Goal: Task Accomplishment & Management: Manage account settings

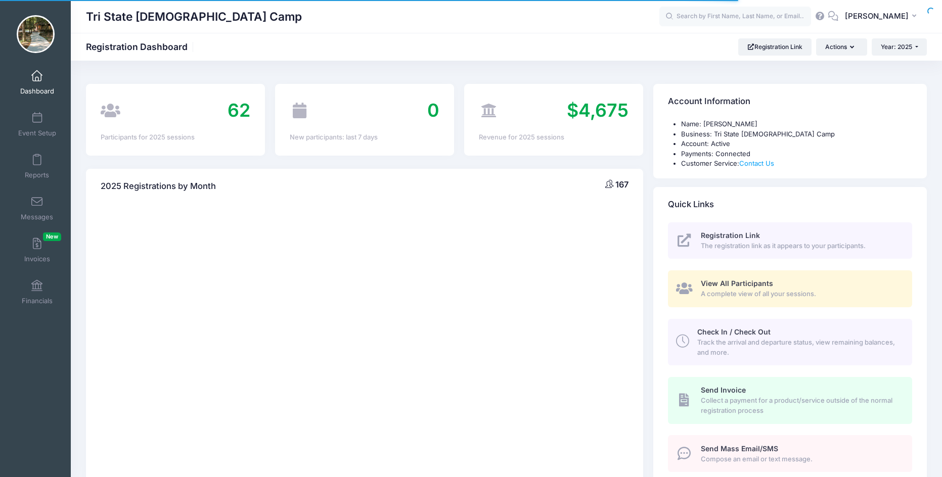
select select
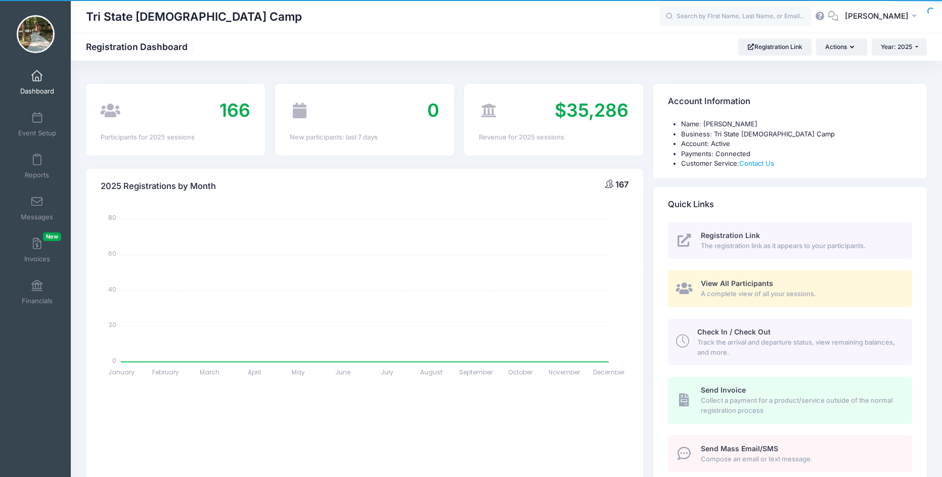
click at [33, 126] on link "Event Setup" at bounding box center [37, 124] width 48 height 35
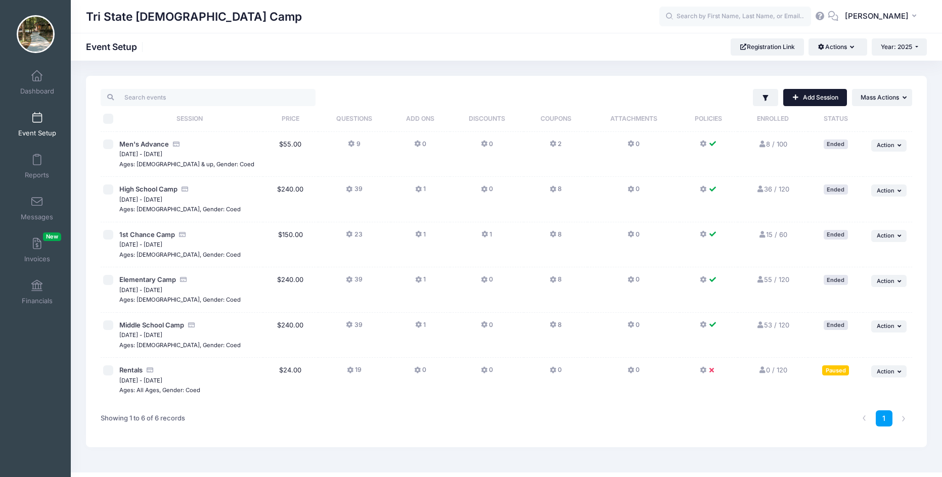
click at [810, 98] on link "Add Session" at bounding box center [815, 97] width 64 height 17
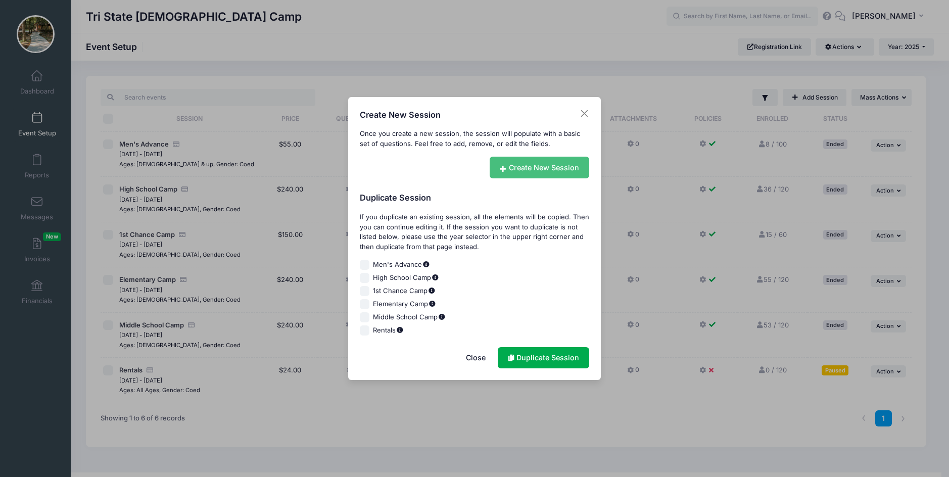
click at [544, 165] on link "Create New Session" at bounding box center [540, 168] width 100 height 22
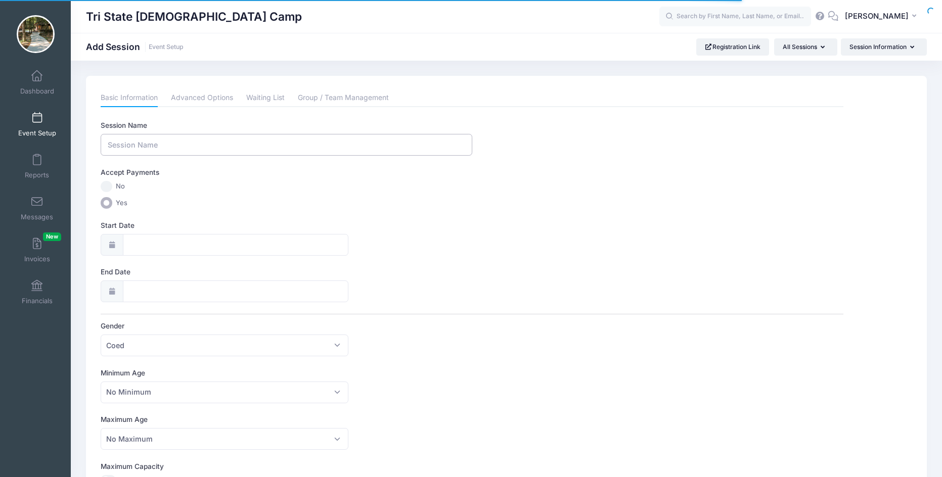
click at [149, 144] on input "Session Name" at bounding box center [286, 145] width 371 height 22
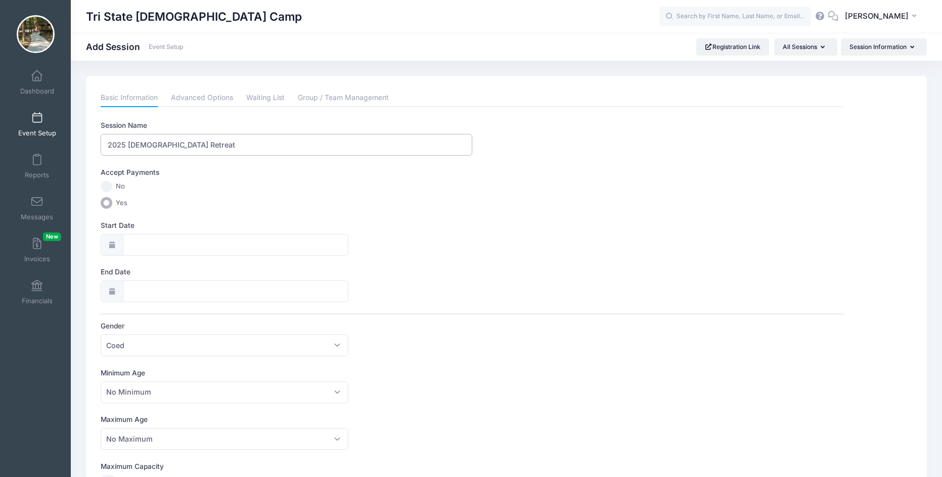
type input "2025 Ladies Retreat"
click at [112, 246] on icon at bounding box center [112, 245] width 8 height 7
click at [129, 246] on input "Start Date" at bounding box center [235, 245] width 225 height 22
click at [248, 274] on icon at bounding box center [250, 272] width 4 height 6
select select "8"
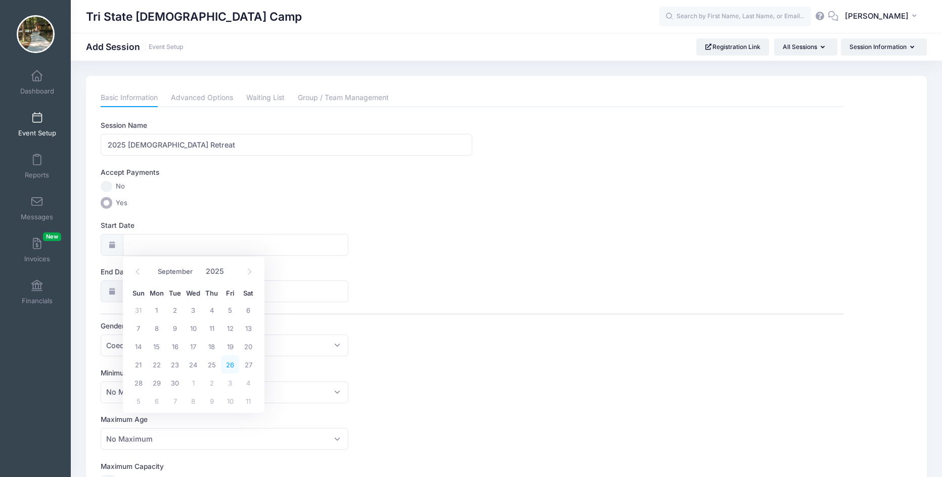
click at [232, 368] on span "26" at bounding box center [230, 364] width 18 height 18
type input "[DATE]"
select select "8"
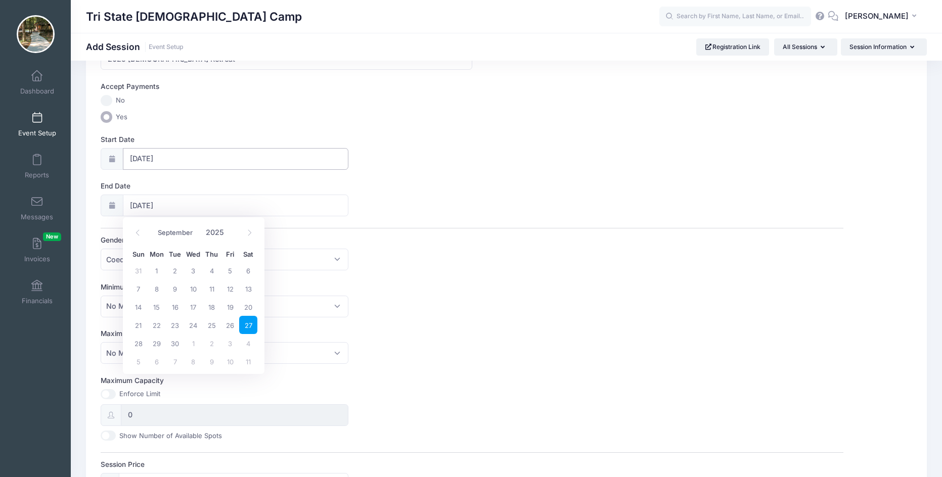
scroll to position [101, 0]
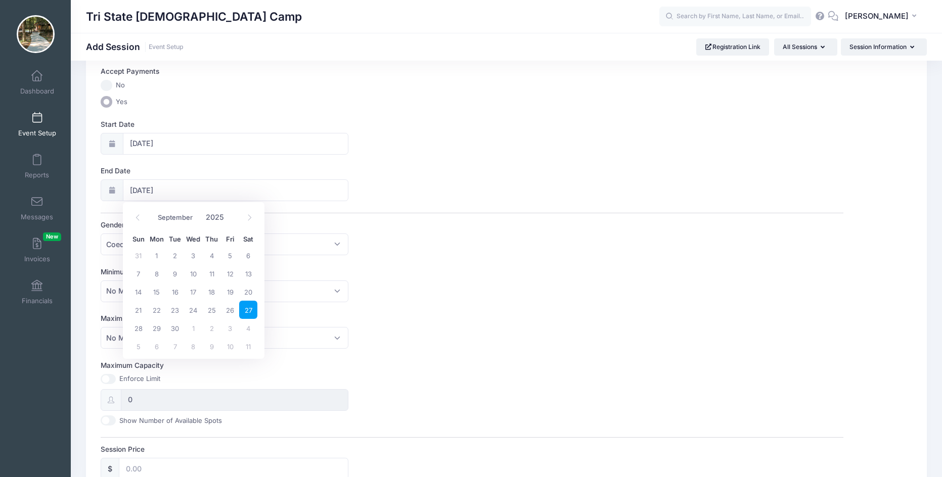
click at [471, 332] on div "Maximum Age No Maximum 1 2 3 4 5 6 7 8 9 10 11 12 13 14 15 16 17 18 19 20 21 22…" at bounding box center [472, 330] width 742 height 35
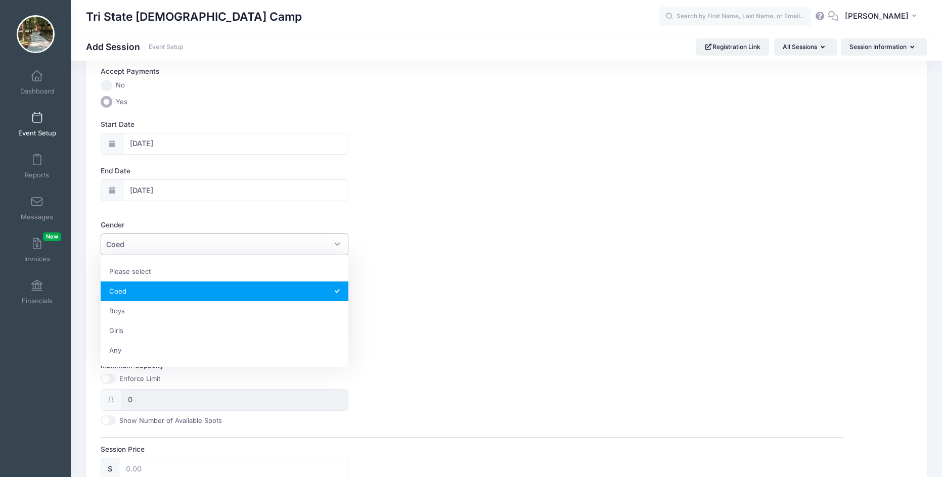
click at [167, 244] on span "Coed" at bounding box center [225, 244] width 248 height 22
select select "Girls"
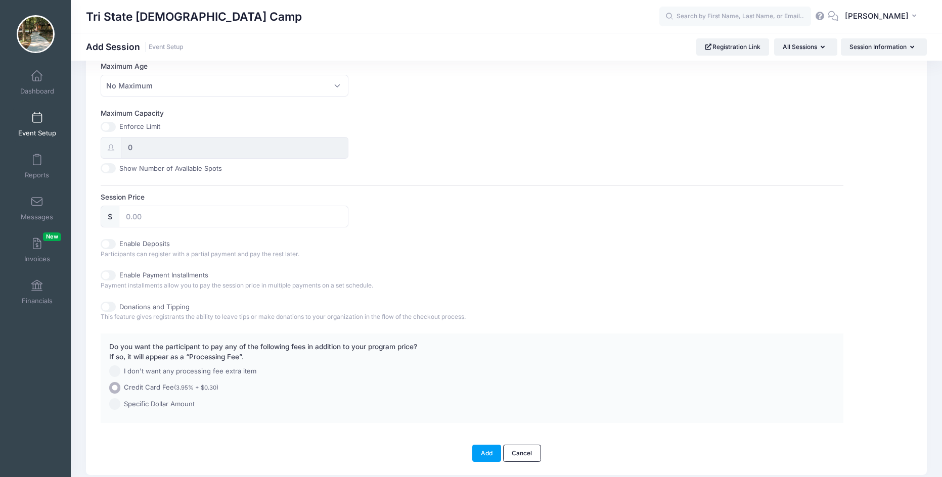
scroll to position [354, 0]
click at [140, 210] on input "Session Price" at bounding box center [233, 216] width 229 height 22
type input "55"
click at [473, 242] on div "Enable Deposits Participants can register with a partial payment and pay the re…" at bounding box center [472, 249] width 742 height 20
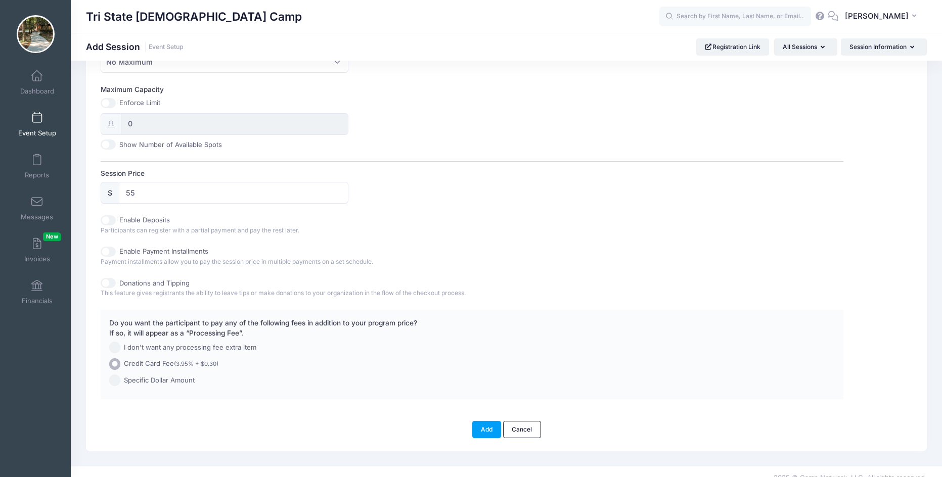
scroll to position [390, 0]
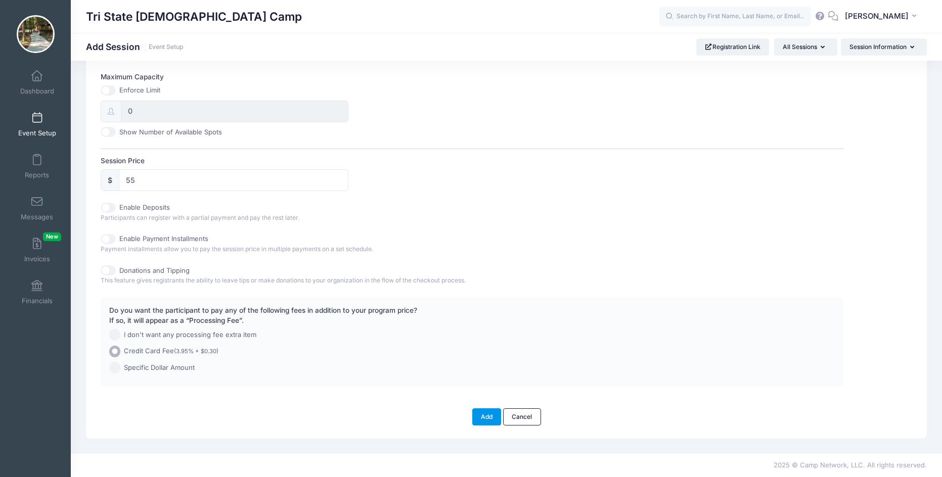
click at [480, 420] on button "Add" at bounding box center [486, 416] width 29 height 17
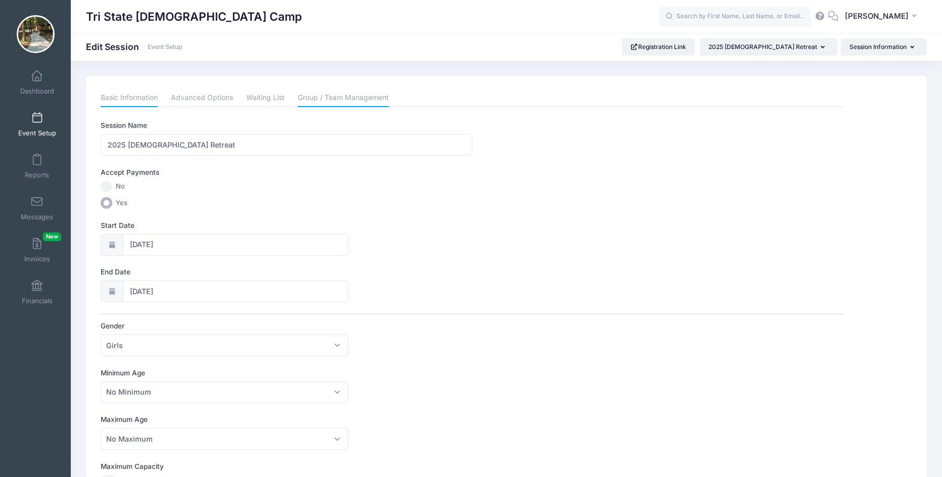
click at [330, 99] on link "Group / Team Management" at bounding box center [343, 98] width 91 height 18
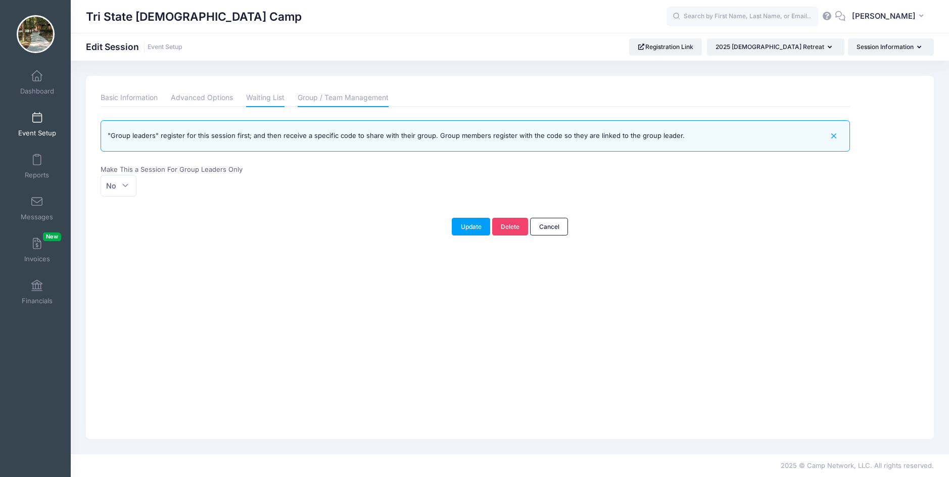
drag, startPoint x: 137, startPoint y: 101, endPoint x: 259, endPoint y: 101, distance: 121.8
click at [138, 101] on link "Basic Information" at bounding box center [129, 98] width 57 height 18
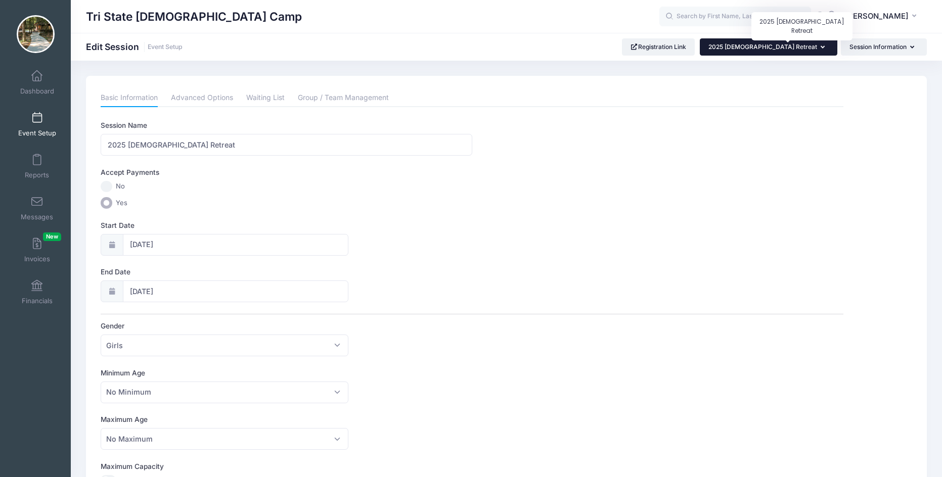
click at [813, 48] on span "2025 [DEMOGRAPHIC_DATA] Retreat" at bounding box center [762, 47] width 109 height 8
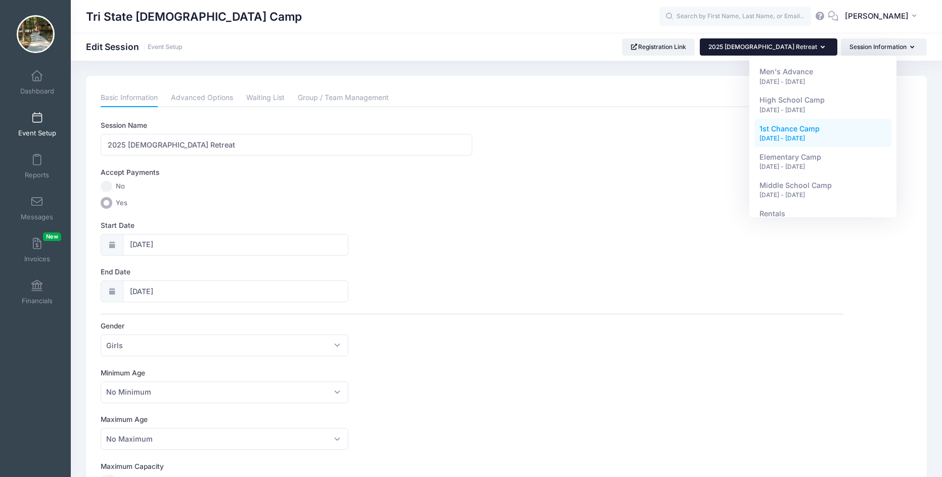
scroll to position [50, 0]
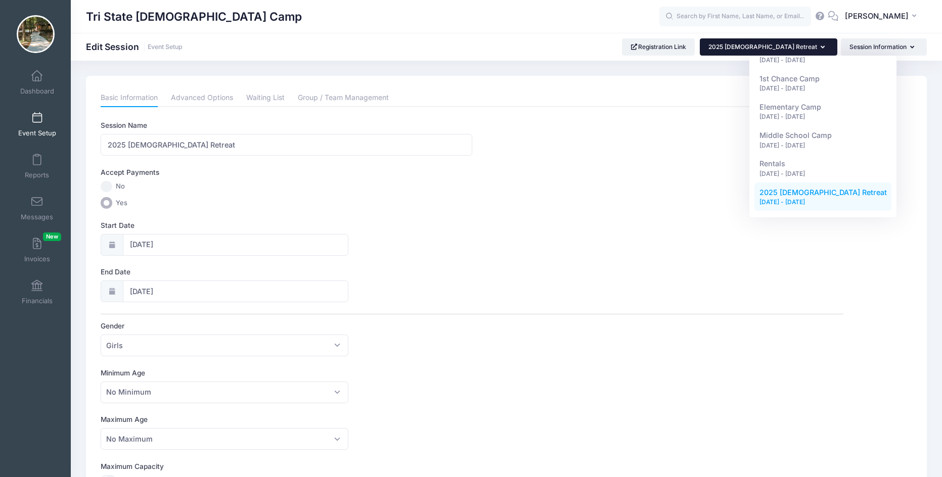
click at [801, 200] on div "[DATE] - [DATE]" at bounding box center [822, 202] width 127 height 9
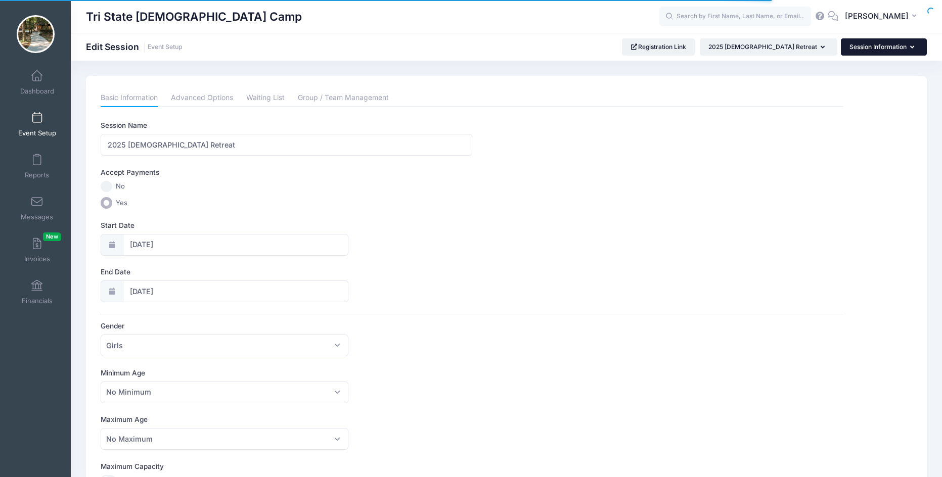
click at [891, 45] on button "Session Information" at bounding box center [883, 46] width 86 height 17
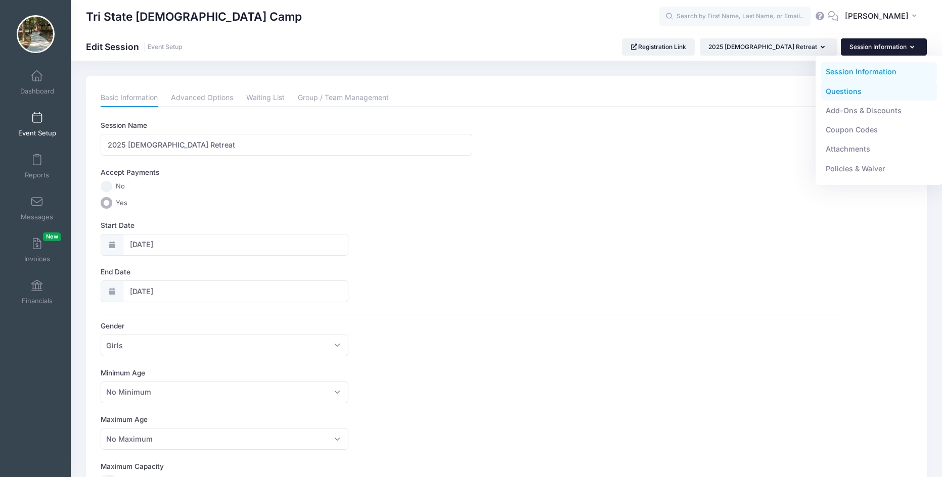
click at [829, 88] on link "Questions" at bounding box center [878, 90] width 117 height 19
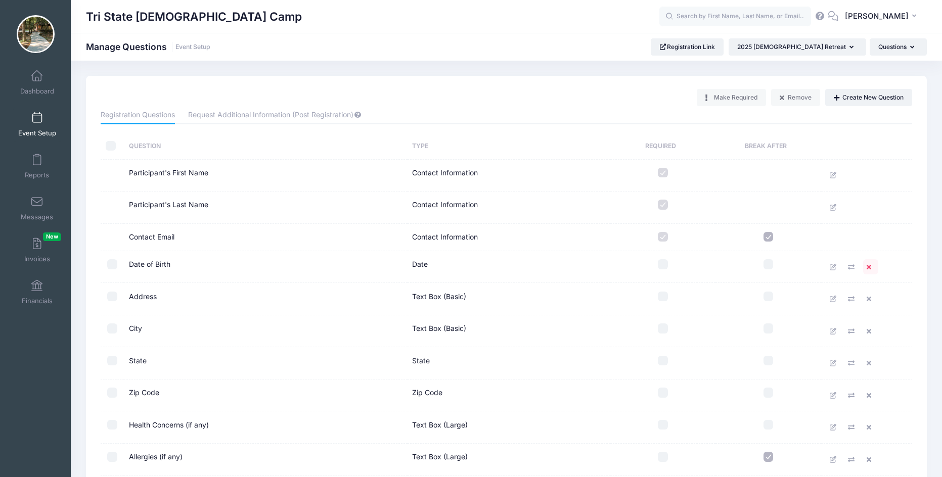
click at [867, 267] on icon at bounding box center [870, 267] width 8 height 7
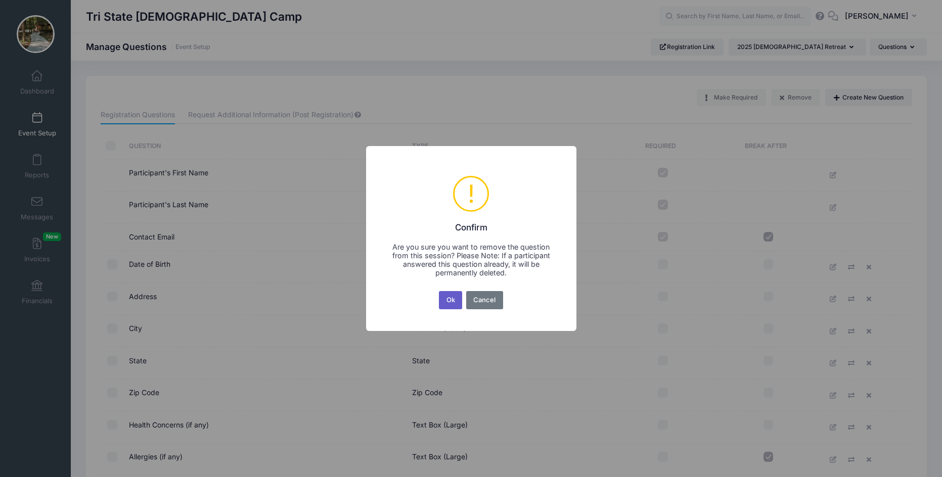
click at [446, 299] on button "Ok" at bounding box center [450, 300] width 23 height 18
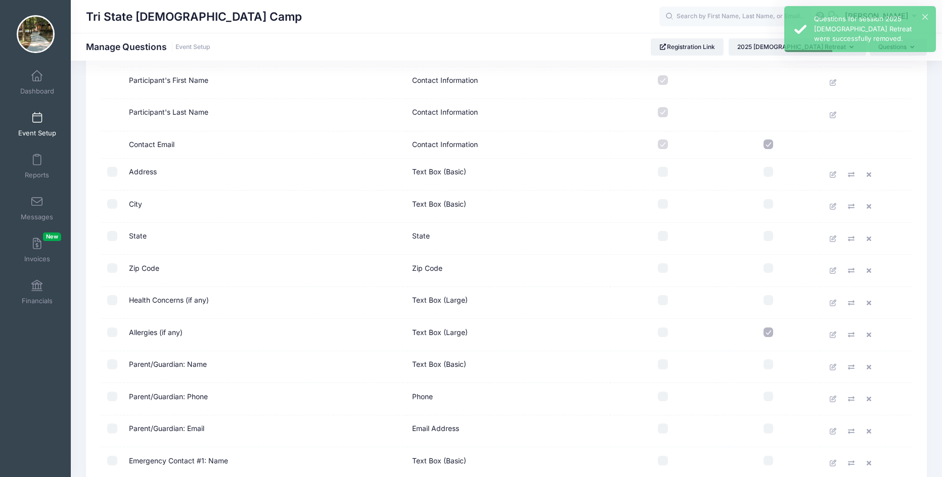
scroll to position [101, 0]
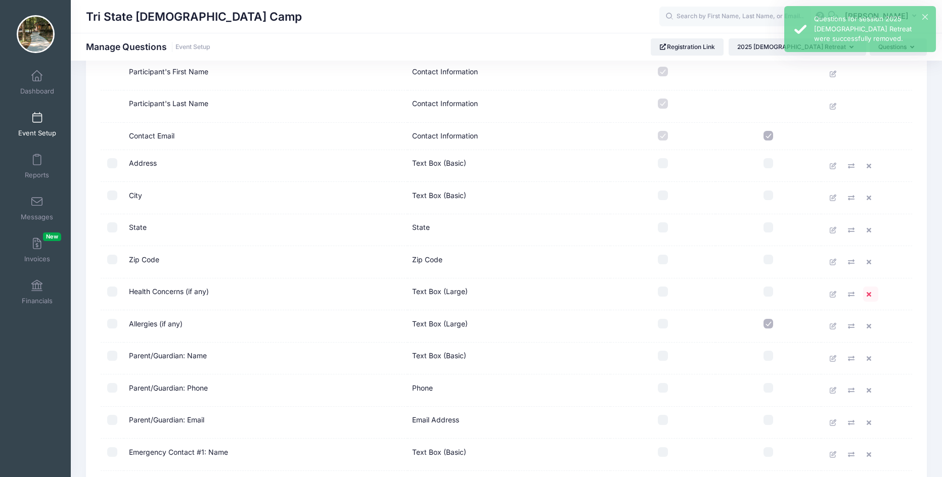
click at [870, 293] on icon at bounding box center [870, 294] width 8 height 7
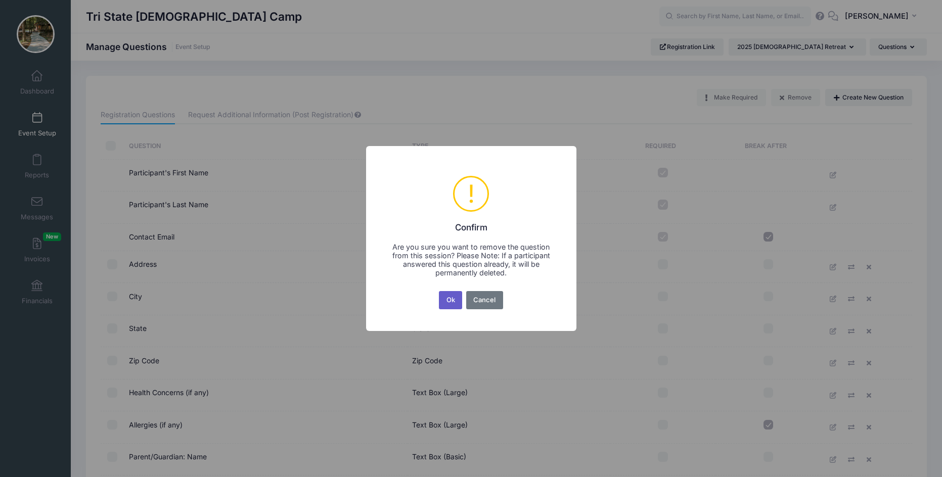
click at [441, 301] on button "Ok" at bounding box center [450, 300] width 23 height 18
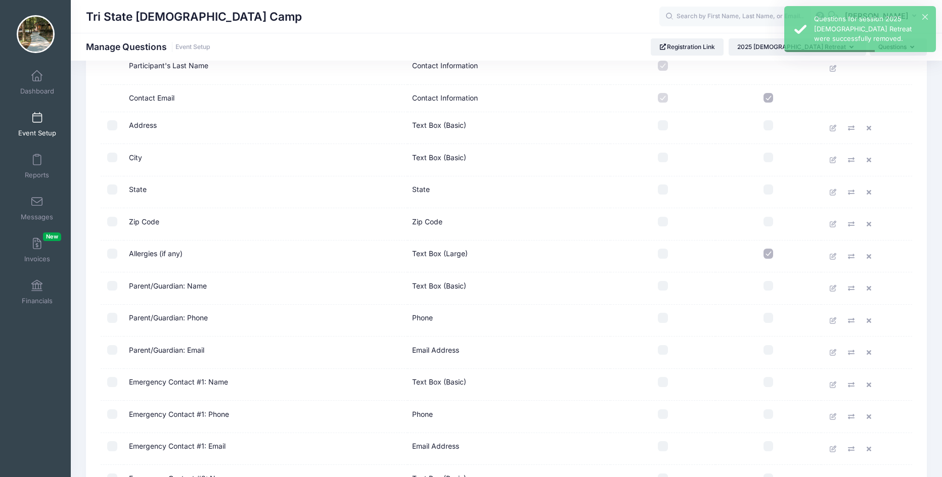
scroll to position [152, 0]
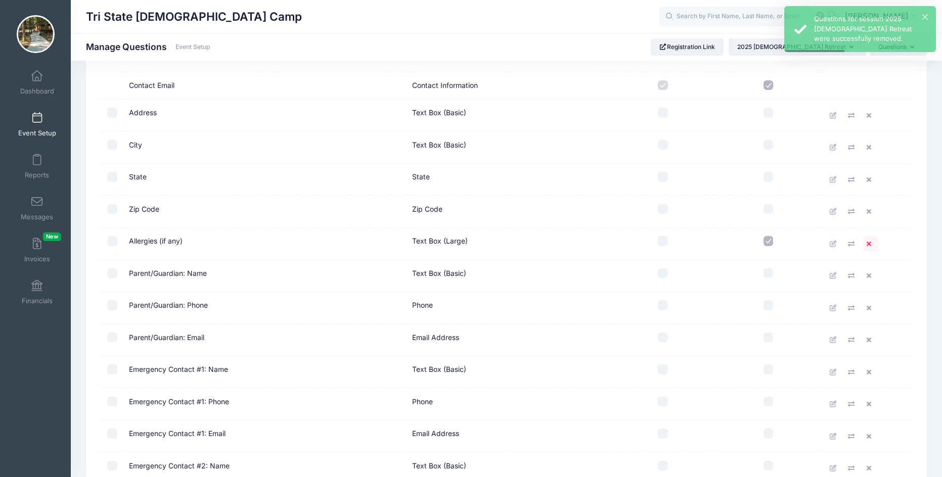
click at [867, 243] on icon at bounding box center [870, 244] width 8 height 7
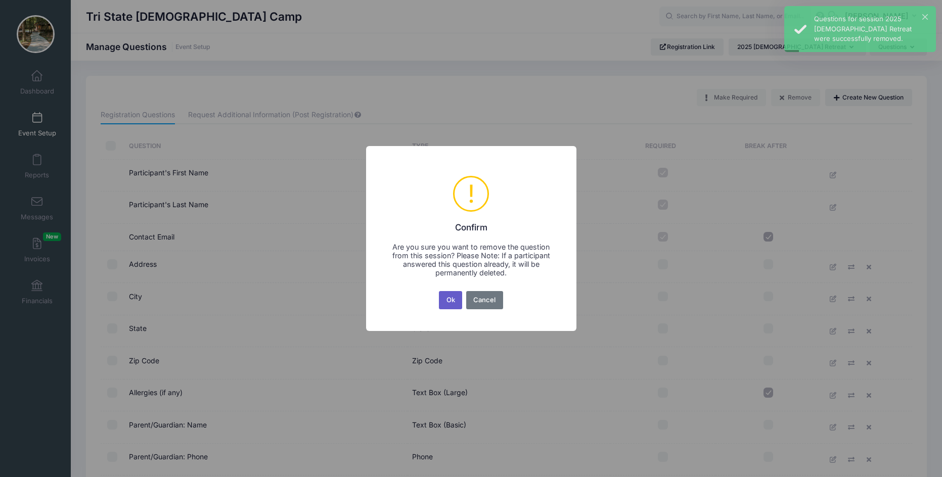
click at [449, 301] on button "Ok" at bounding box center [450, 300] width 23 height 18
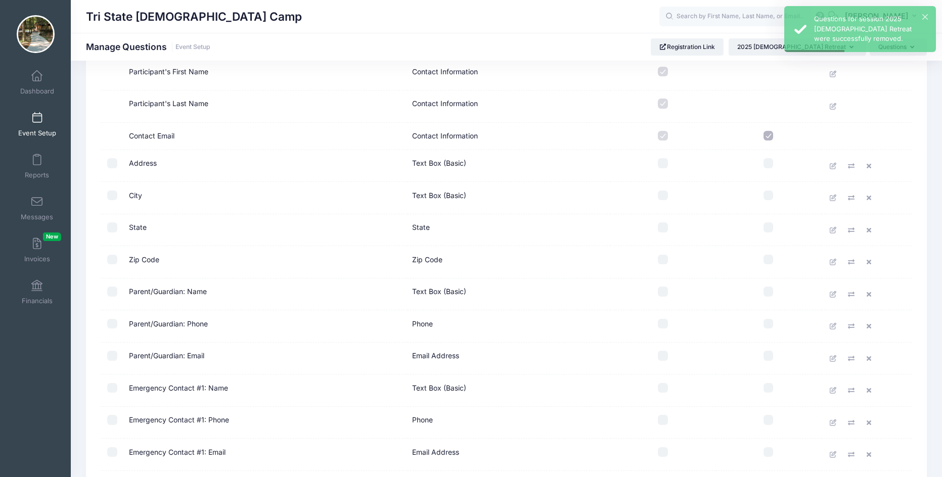
click at [112, 292] on input "checkbox" at bounding box center [112, 292] width 10 height 10
checkbox input "true"
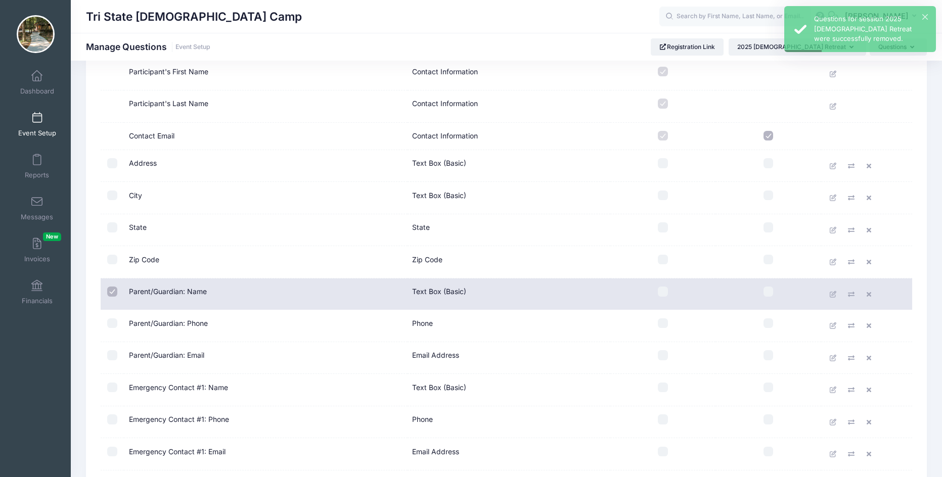
click at [109, 324] on input "checkbox" at bounding box center [112, 323] width 10 height 10
checkbox input "true"
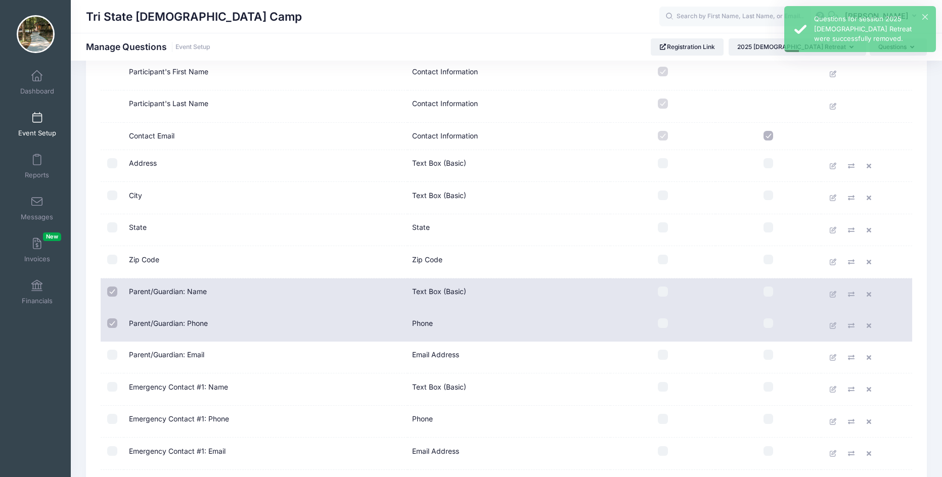
click at [110, 353] on input "checkbox" at bounding box center [112, 355] width 10 height 10
checkbox input "true"
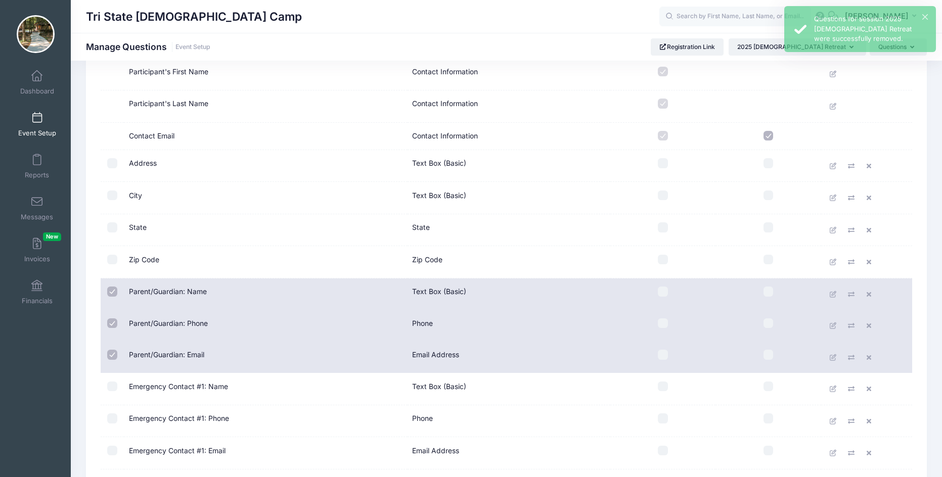
click at [112, 388] on input "checkbox" at bounding box center [112, 387] width 10 height 10
checkbox input "true"
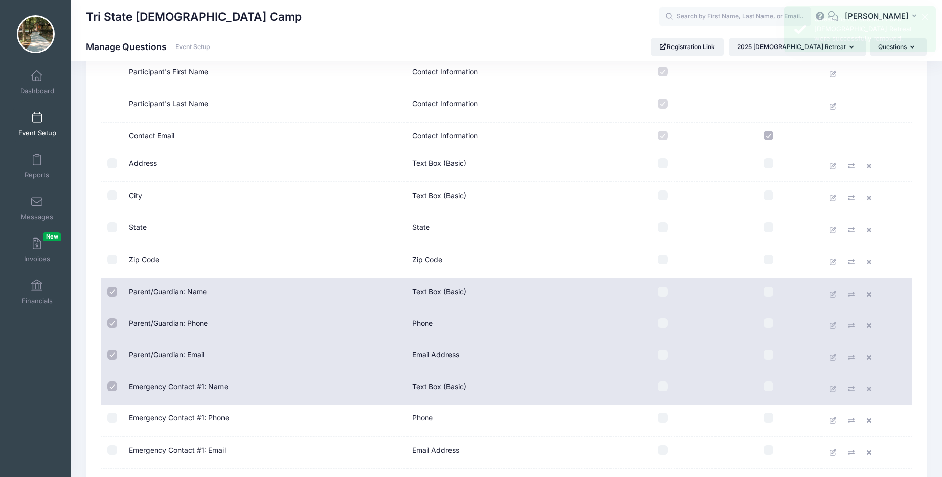
click at [112, 419] on input "checkbox" at bounding box center [112, 418] width 10 height 10
checkbox input "true"
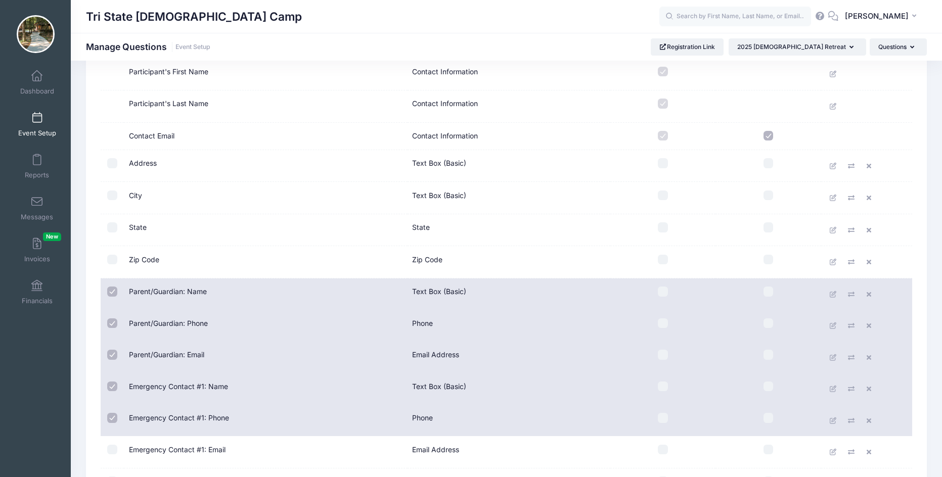
drag, startPoint x: 112, startPoint y: 454, endPoint x: 147, endPoint y: 448, distance: 35.4
click at [113, 454] on input "checkbox" at bounding box center [112, 450] width 10 height 10
checkbox input "true"
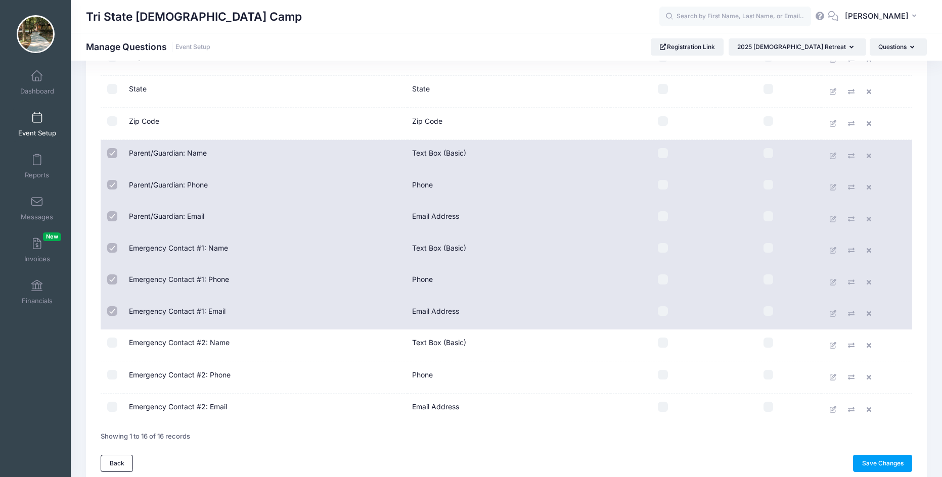
scroll to position [253, 0]
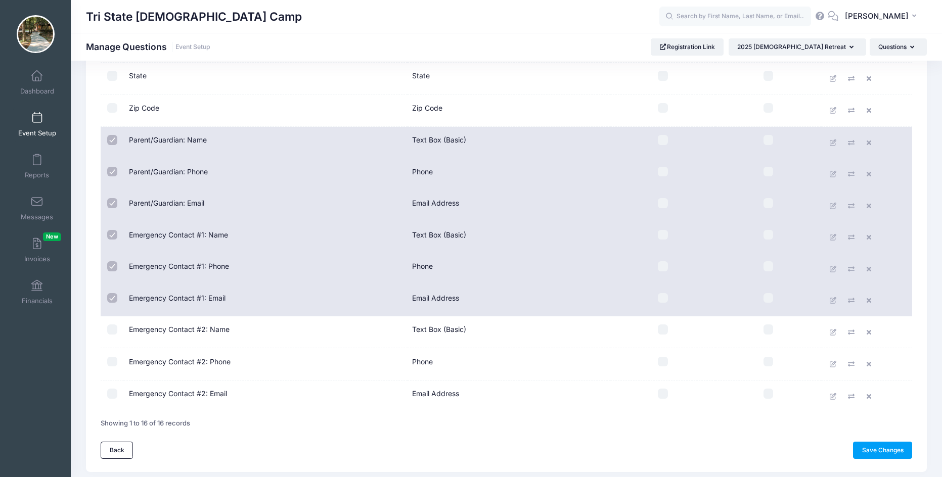
click at [113, 331] on input "checkbox" at bounding box center [112, 329] width 10 height 10
checkbox input "true"
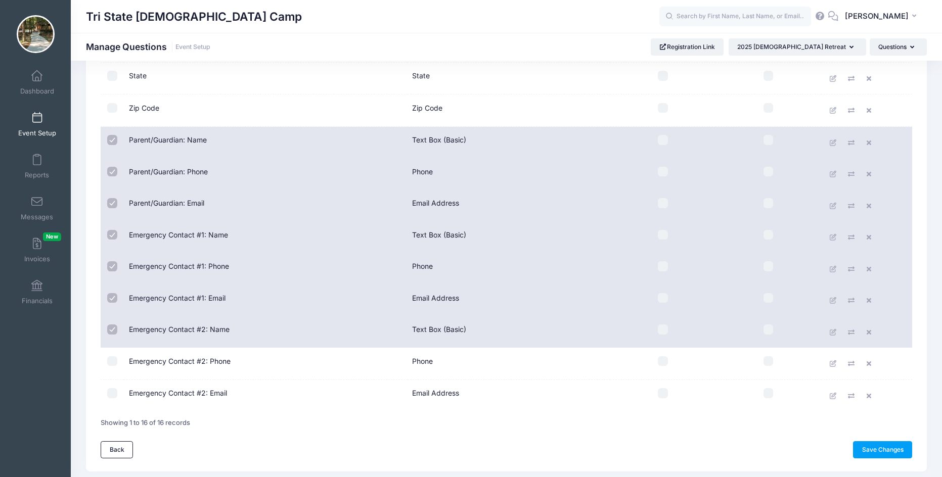
click at [112, 361] on input "checkbox" at bounding box center [112, 361] width 10 height 10
checkbox input "true"
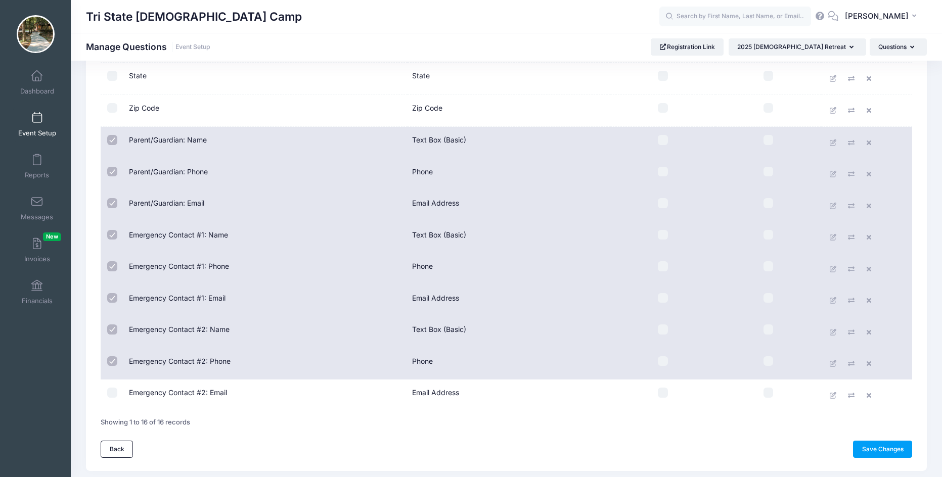
click at [112, 390] on input "checkbox" at bounding box center [112, 393] width 10 height 10
checkbox input "true"
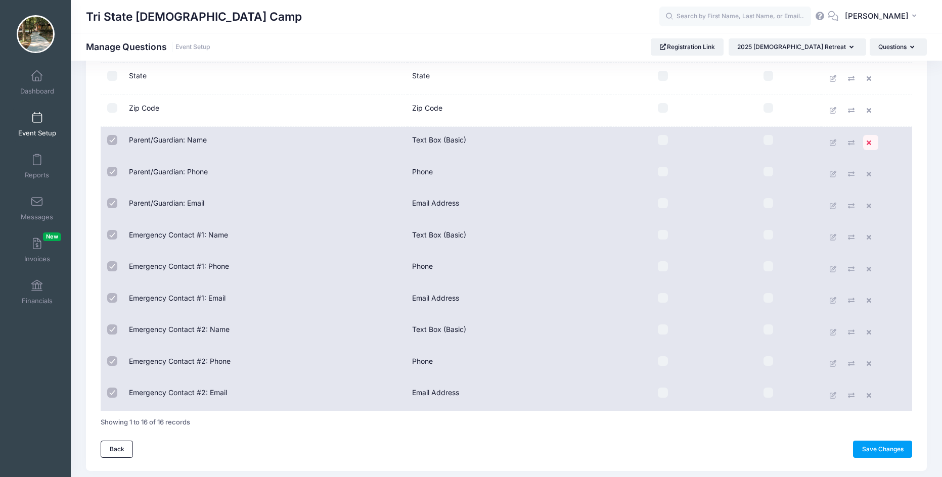
click at [866, 146] on icon at bounding box center [870, 142] width 8 height 7
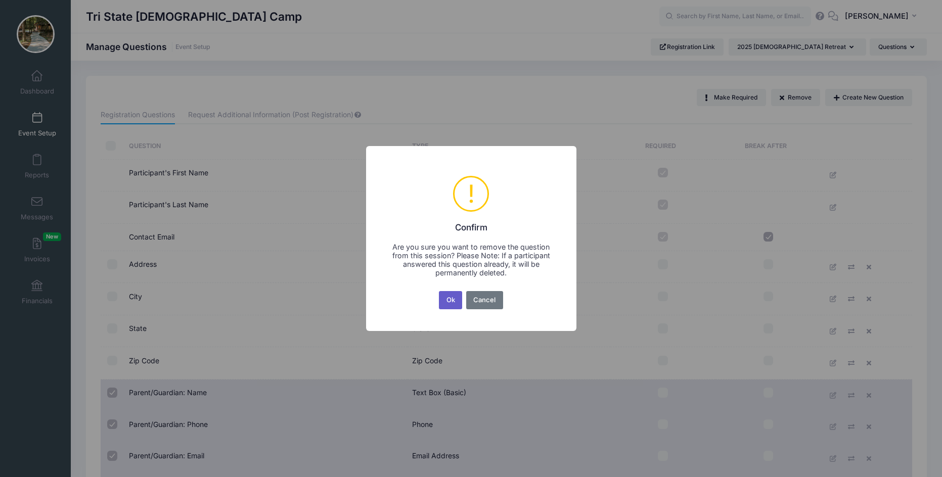
click at [449, 304] on button "Ok" at bounding box center [450, 300] width 23 height 18
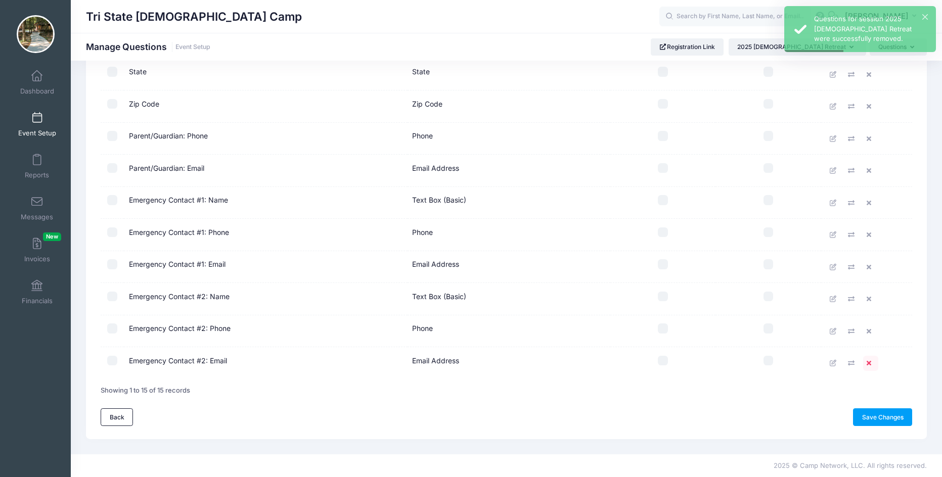
click at [869, 362] on icon at bounding box center [870, 363] width 8 height 7
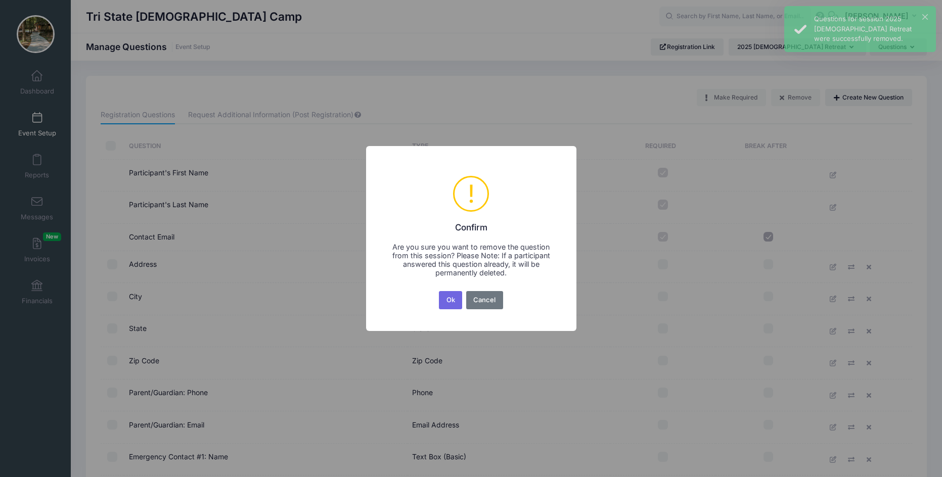
click at [439, 291] on button "Ok" at bounding box center [450, 300] width 23 height 18
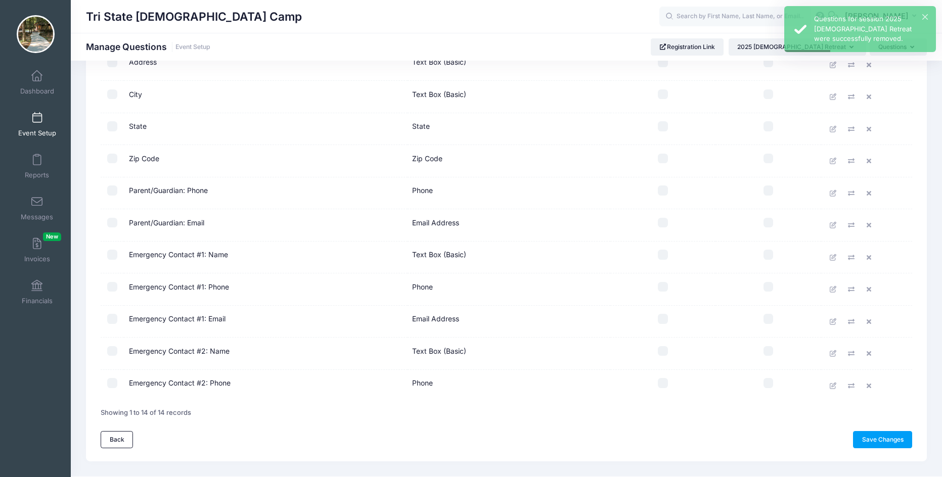
click at [870, 385] on icon at bounding box center [870, 386] width 8 height 7
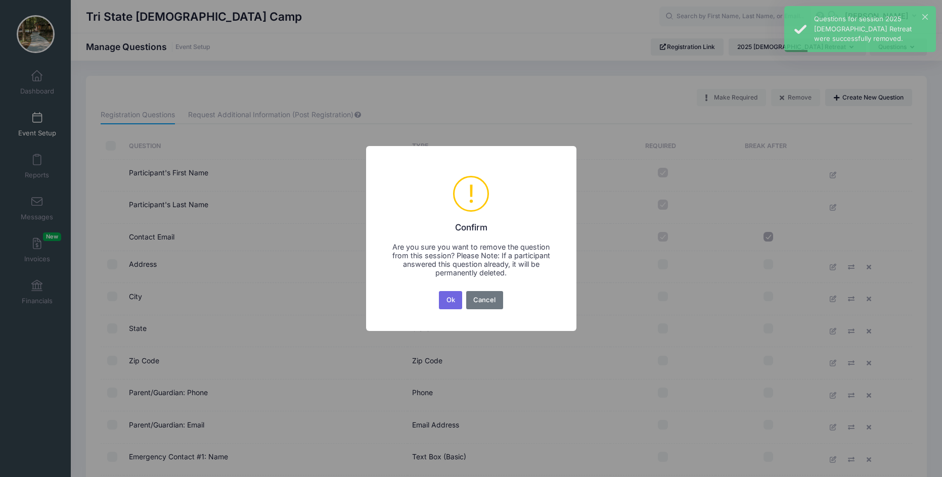
click at [439, 291] on button "Ok" at bounding box center [450, 300] width 23 height 18
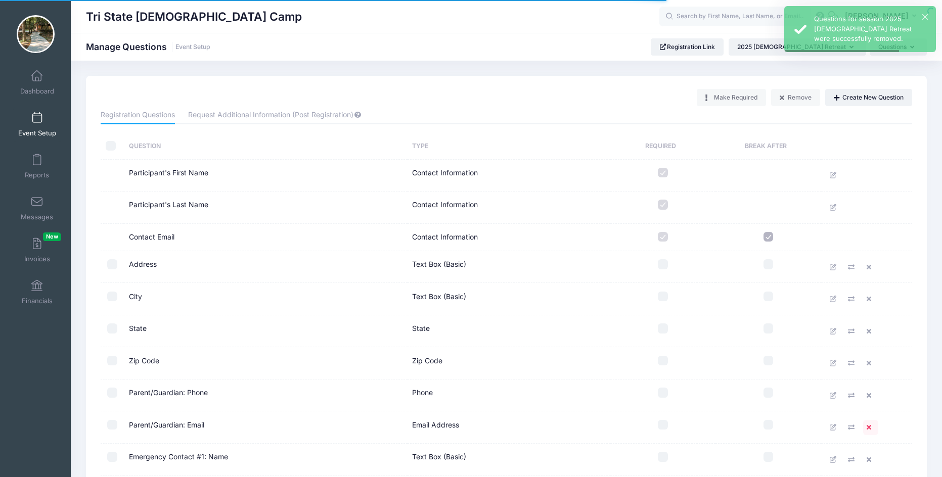
click at [869, 426] on icon at bounding box center [870, 427] width 8 height 7
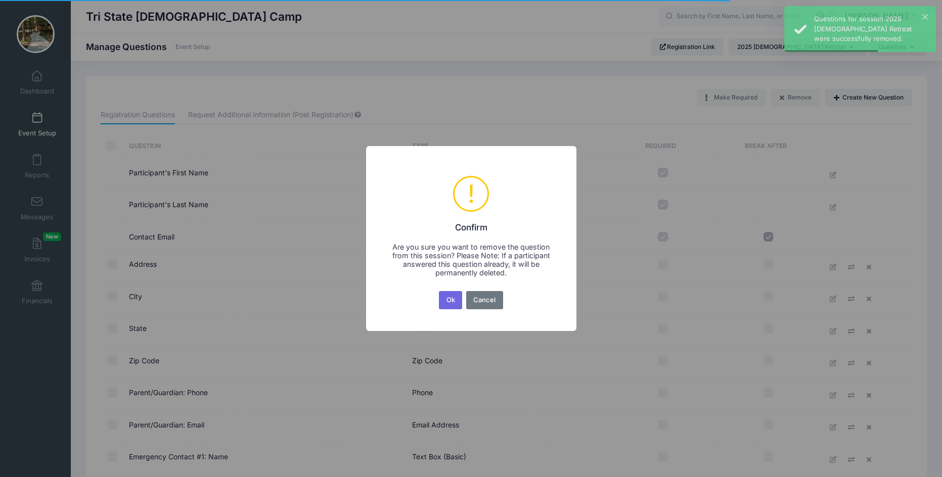
click at [439, 291] on button "Ok" at bounding box center [450, 300] width 23 height 18
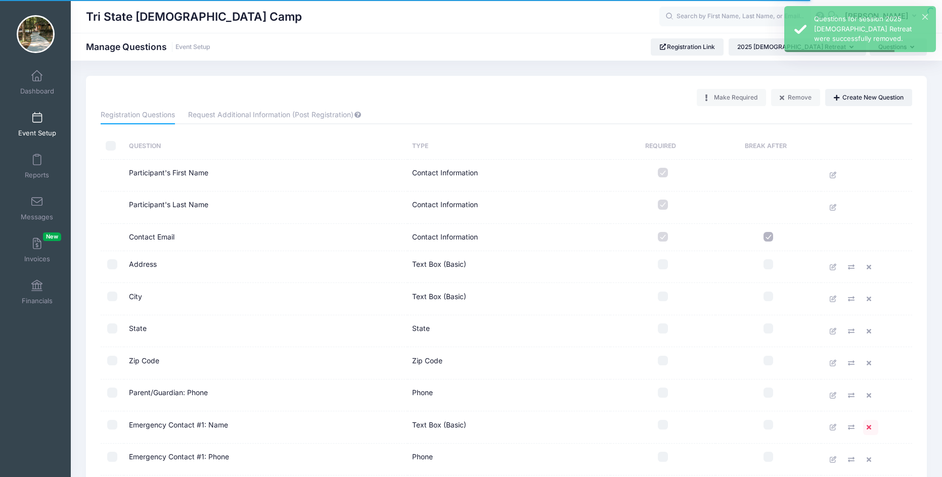
click at [868, 426] on icon at bounding box center [870, 427] width 8 height 7
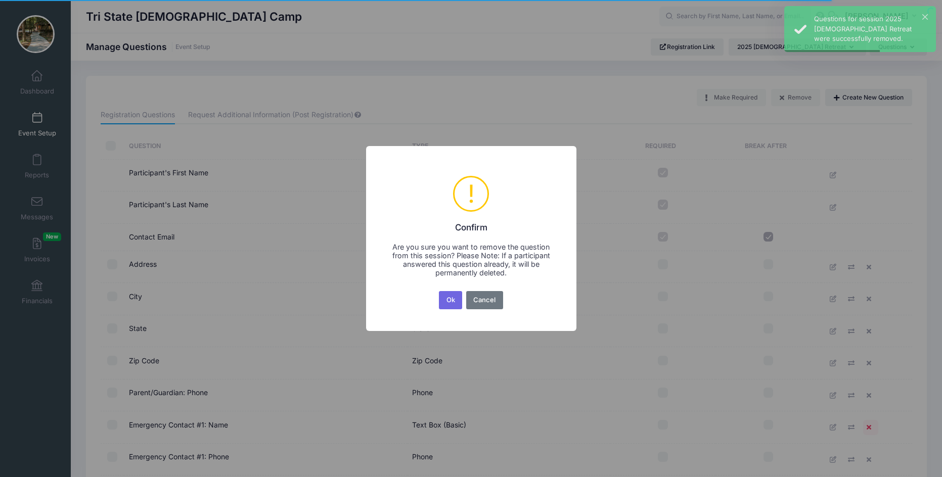
click at [439, 291] on button "Ok" at bounding box center [450, 300] width 23 height 18
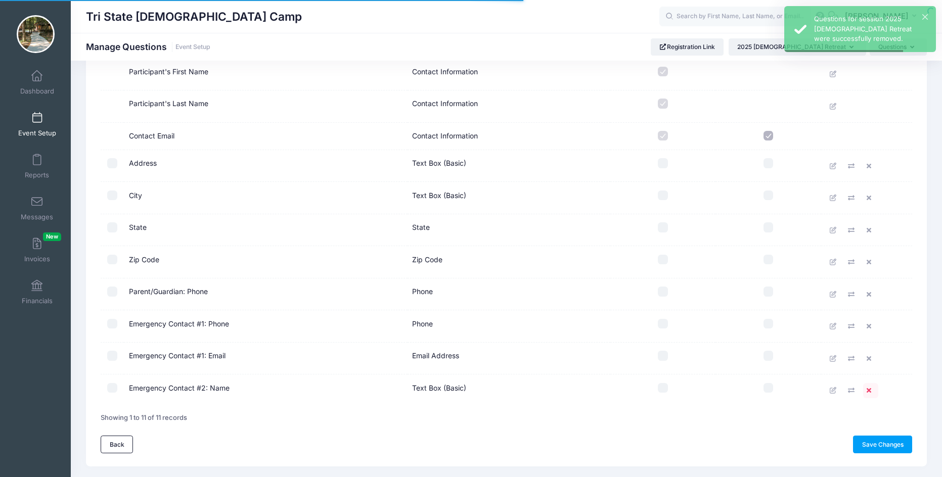
click at [869, 389] on icon at bounding box center [870, 390] width 8 height 7
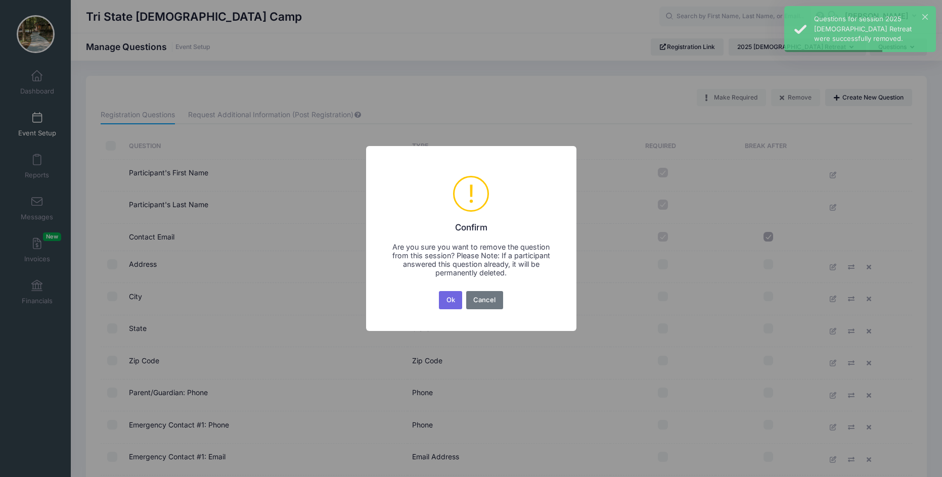
click at [439, 291] on button "Ok" at bounding box center [450, 300] width 23 height 18
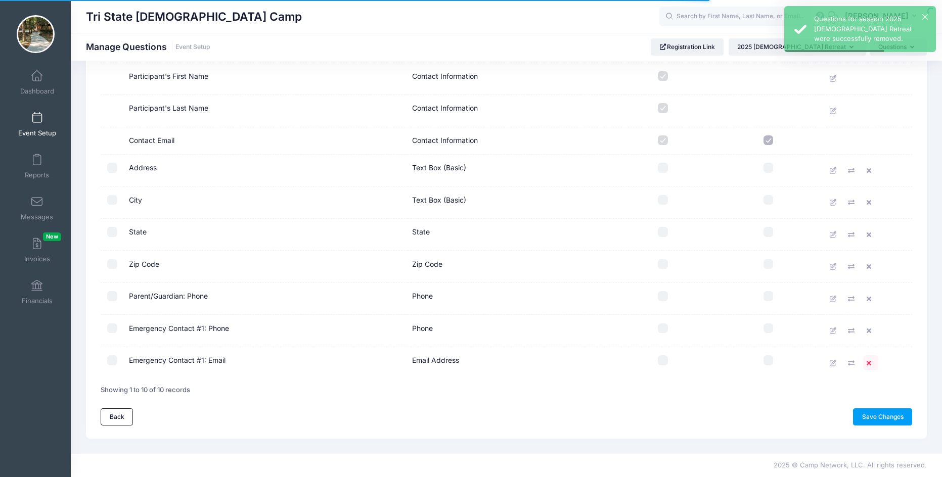
click at [870, 363] on icon at bounding box center [870, 363] width 8 height 7
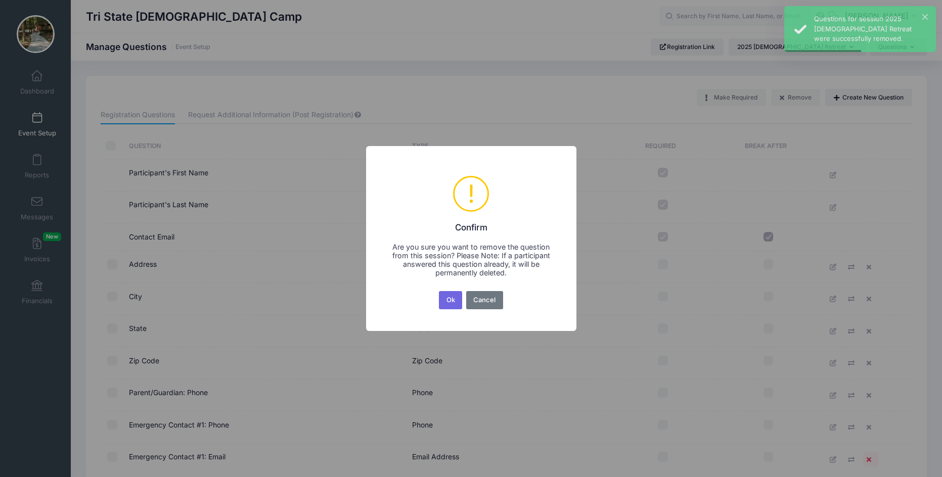
click at [439, 291] on button "Ok" at bounding box center [450, 300] width 23 height 18
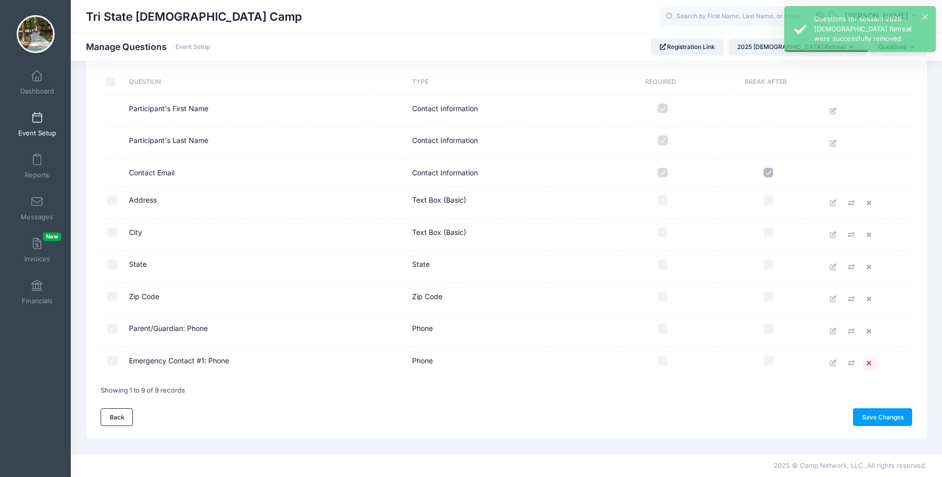
click at [870, 363] on icon at bounding box center [870, 363] width 8 height 7
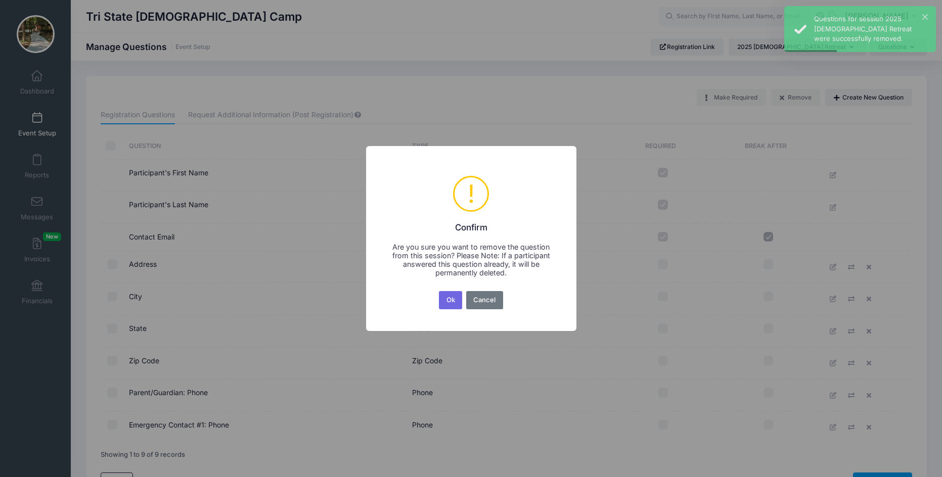
click at [439, 291] on button "Ok" at bounding box center [450, 300] width 23 height 18
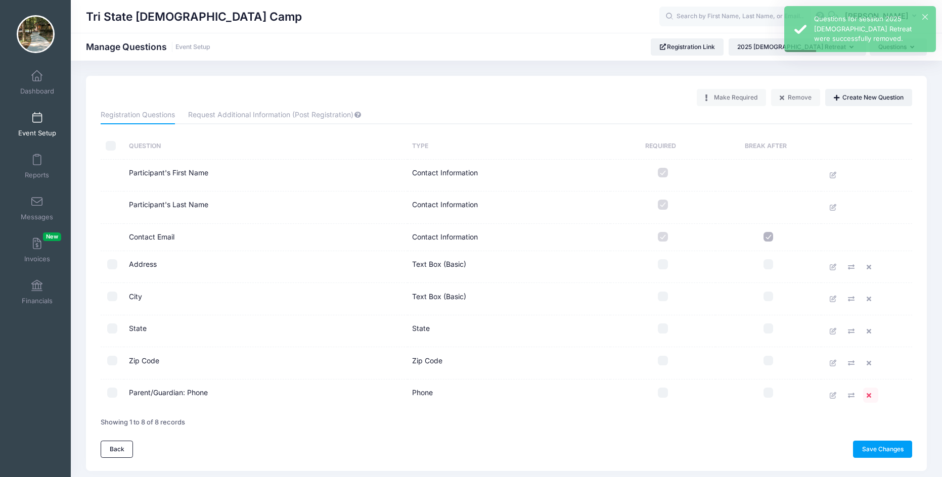
click at [868, 393] on icon at bounding box center [870, 395] width 8 height 7
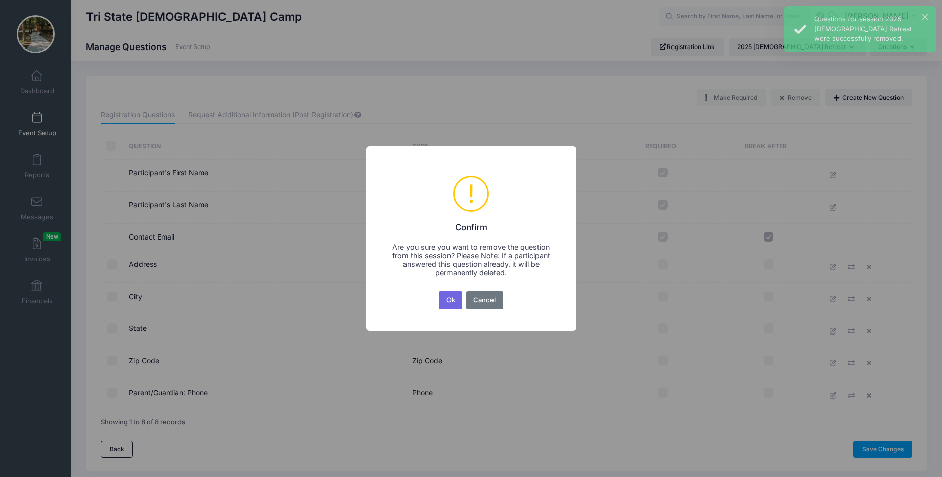
drag, startPoint x: 447, startPoint y: 300, endPoint x: 457, endPoint y: 314, distance: 16.7
click at [448, 300] on button "Ok" at bounding box center [450, 300] width 23 height 18
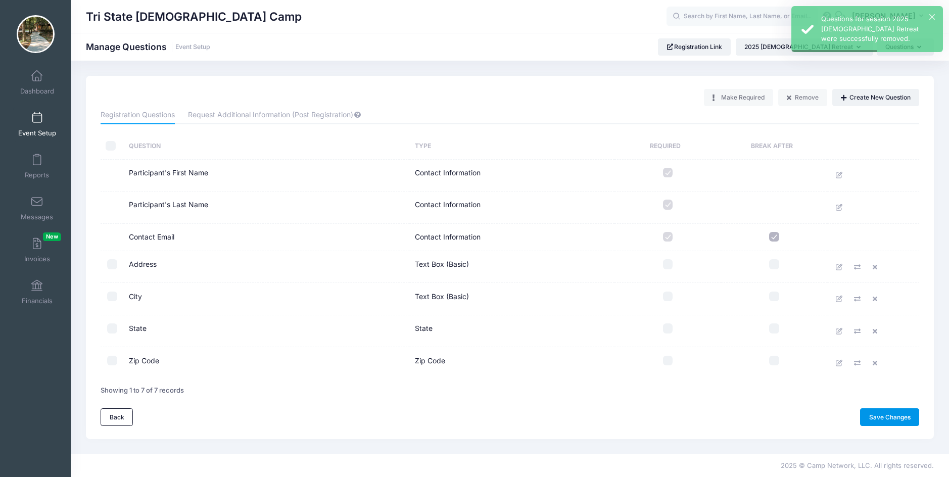
click at [889, 417] on link "Save Changes" at bounding box center [889, 416] width 59 height 17
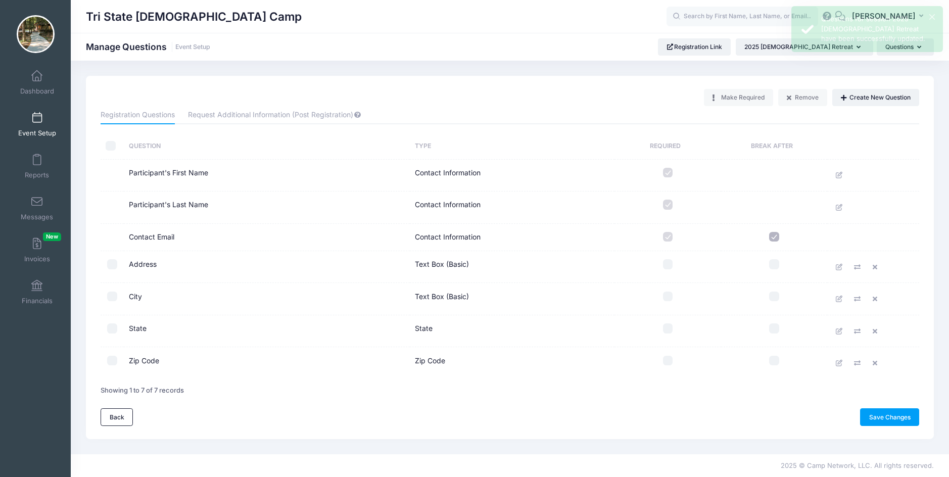
click at [774, 240] on input "checkbox" at bounding box center [774, 237] width 10 height 10
checkbox input "false"
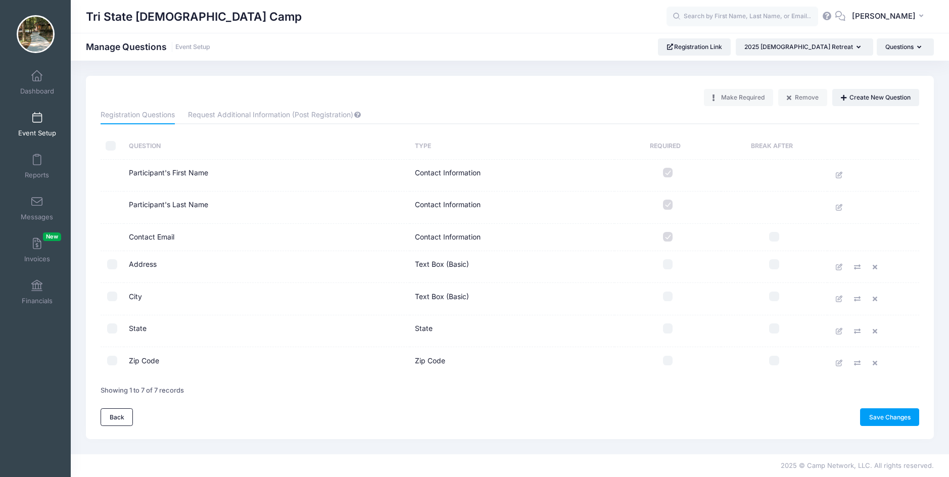
drag, startPoint x: 890, startPoint y: 414, endPoint x: 875, endPoint y: 414, distance: 15.2
click at [887, 414] on link "Save Changes" at bounding box center [889, 416] width 59 height 17
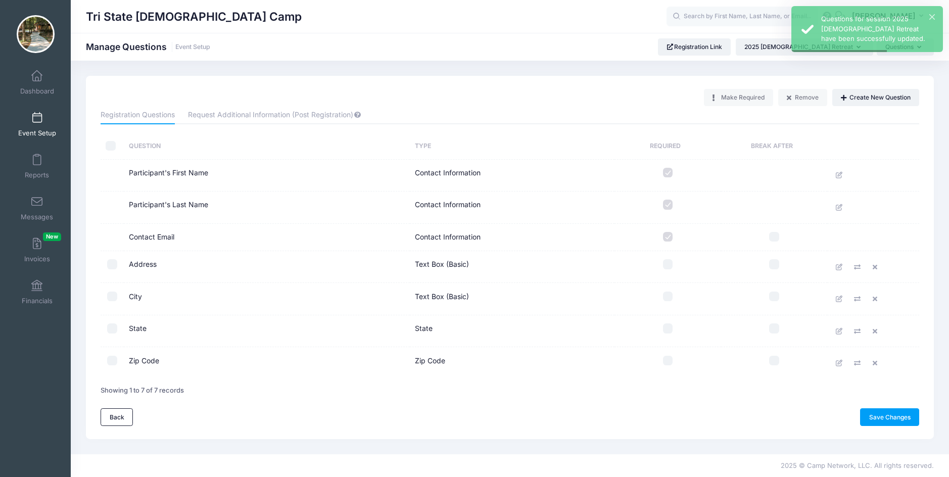
click at [667, 263] on input "checkbox" at bounding box center [668, 264] width 10 height 10
checkbox input "true"
click at [668, 300] on input "checkbox" at bounding box center [668, 297] width 10 height 10
checkbox input "true"
click at [668, 333] on input "checkbox" at bounding box center [668, 328] width 10 height 10
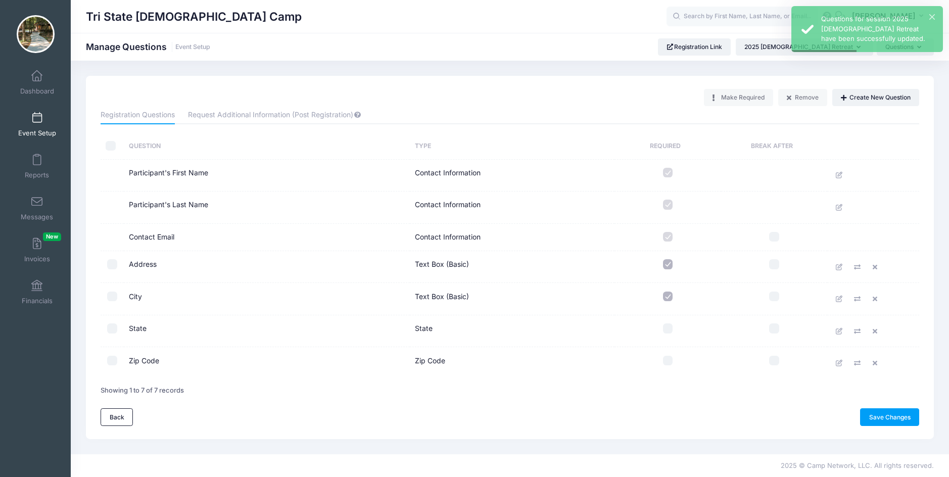
checkbox input "true"
click at [668, 361] on input "checkbox" at bounding box center [668, 361] width 10 height 10
checkbox input "true"
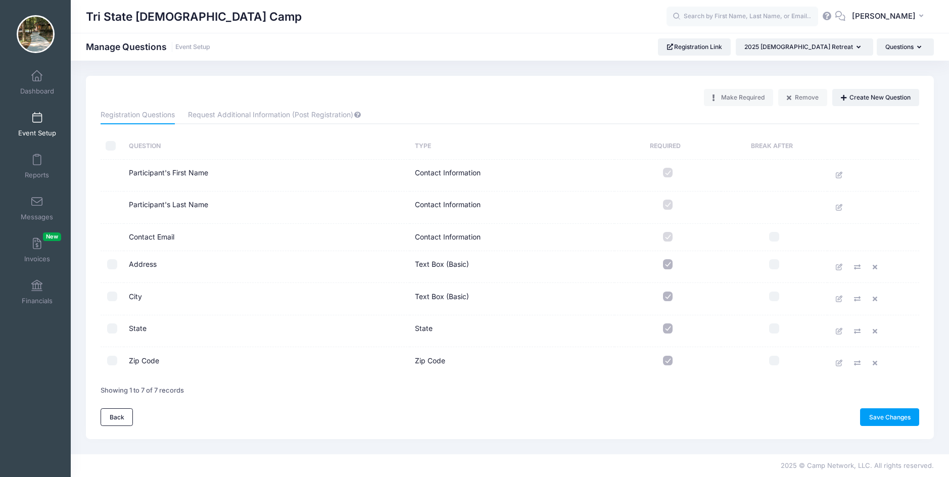
click at [889, 412] on link "Save Changes" at bounding box center [889, 416] width 59 height 17
click at [875, 99] on button "Create New Question" at bounding box center [875, 97] width 87 height 17
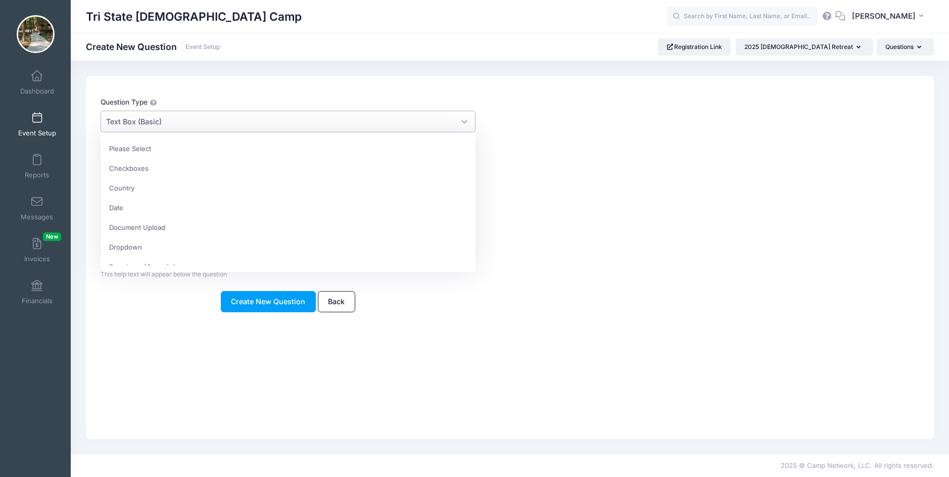
click at [460, 119] on span "Text Box (Basic)" at bounding box center [288, 122] width 374 height 22
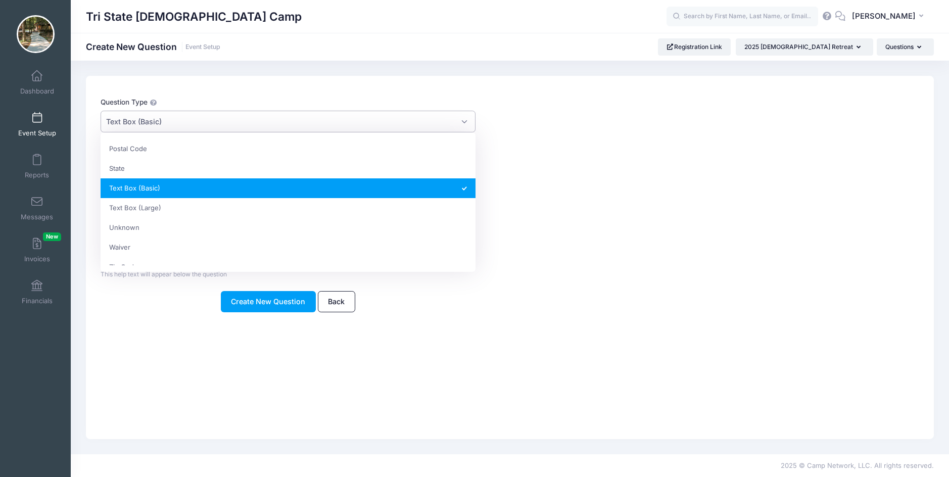
click at [460, 119] on span "Text Box (Basic)" at bounding box center [288, 122] width 374 height 22
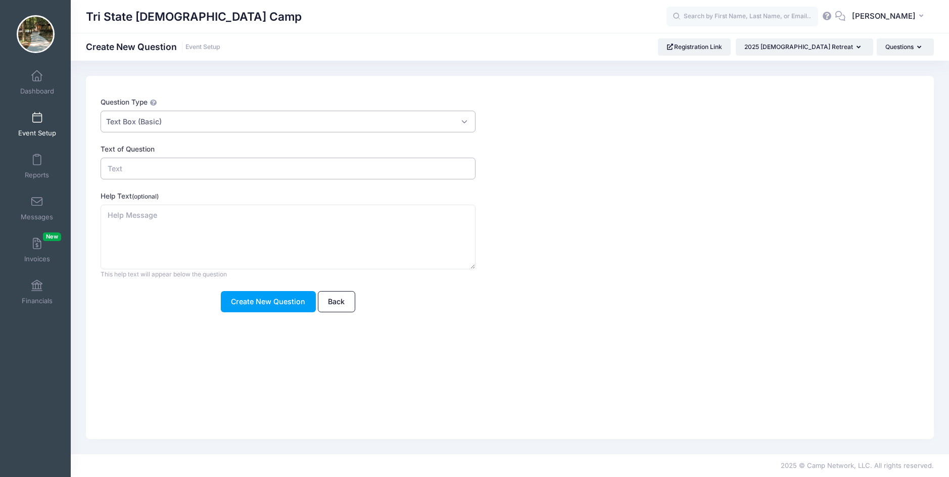
click at [143, 169] on input "Text of Question" at bounding box center [288, 169] width 374 height 22
type input "[DEMOGRAPHIC_DATA] You Attend"
click at [287, 303] on button "Create New Question" at bounding box center [268, 302] width 95 height 22
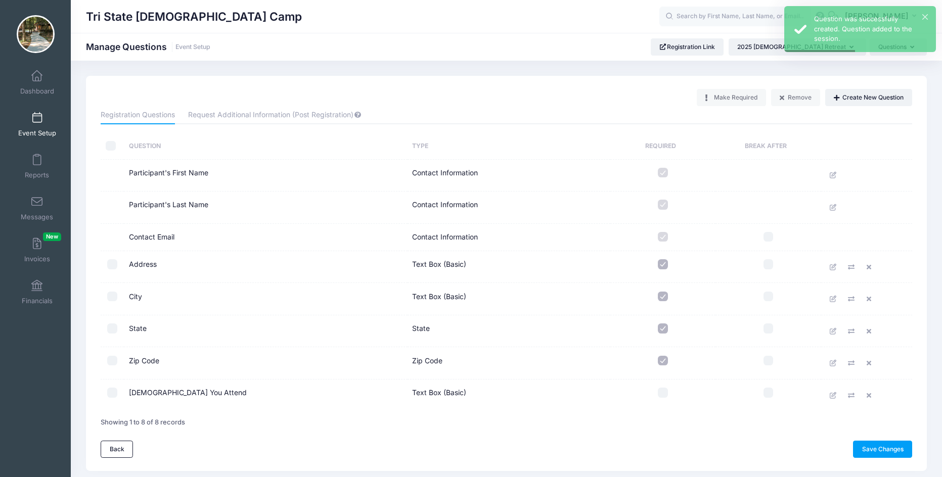
drag, startPoint x: 664, startPoint y: 390, endPoint x: 686, endPoint y: 397, distance: 22.7
click at [665, 391] on input "checkbox" at bounding box center [663, 393] width 10 height 10
checkbox input "true"
click at [877, 445] on link "Save Changes" at bounding box center [882, 449] width 59 height 17
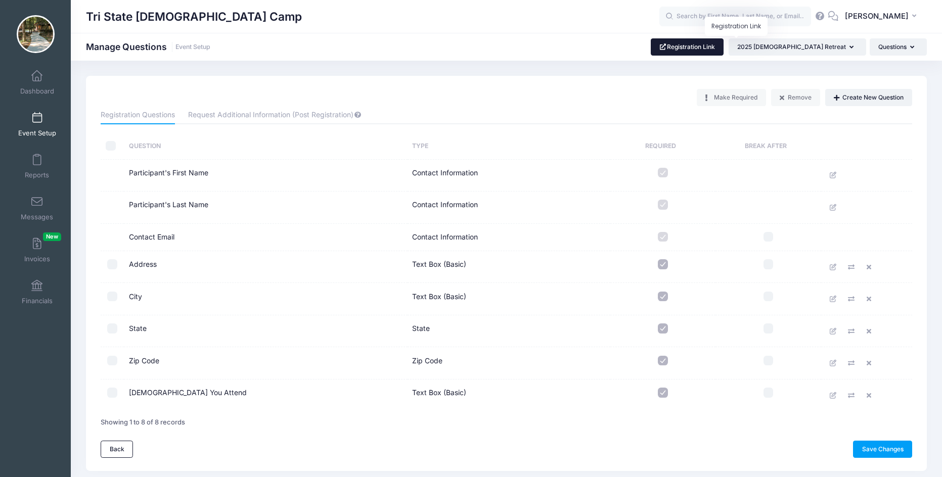
click at [724, 49] on link "Registration Link" at bounding box center [686, 46] width 73 height 17
click at [37, 121] on span at bounding box center [37, 118] width 0 height 11
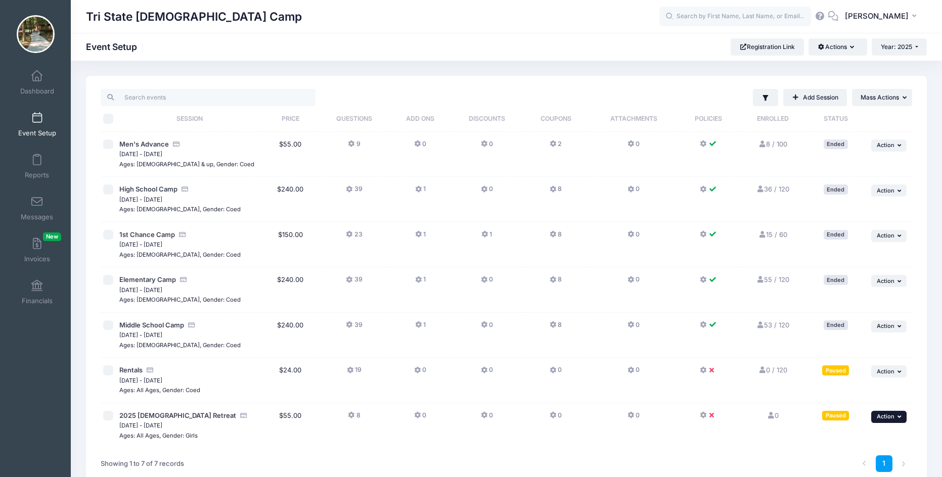
click at [896, 416] on button "... Action" at bounding box center [888, 417] width 35 height 12
click at [859, 319] on link "Resume Session" at bounding box center [855, 316] width 91 height 19
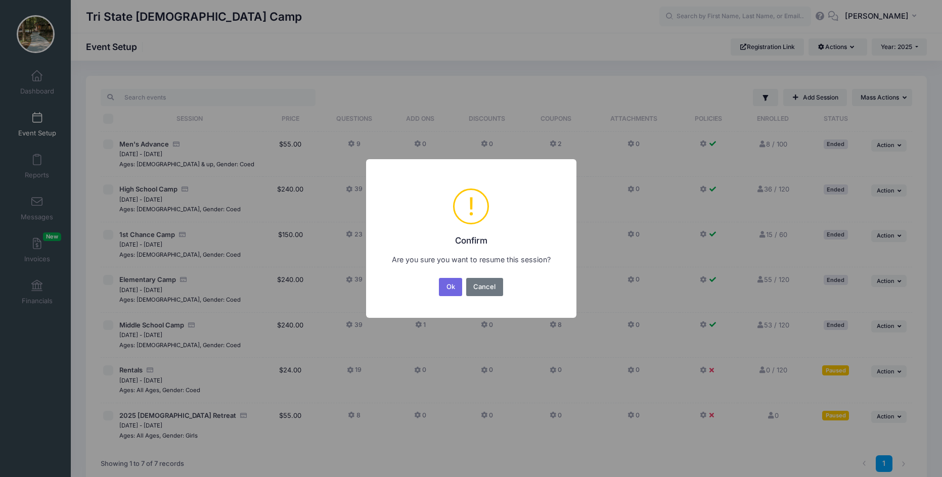
click at [442, 284] on button "Ok" at bounding box center [450, 287] width 23 height 18
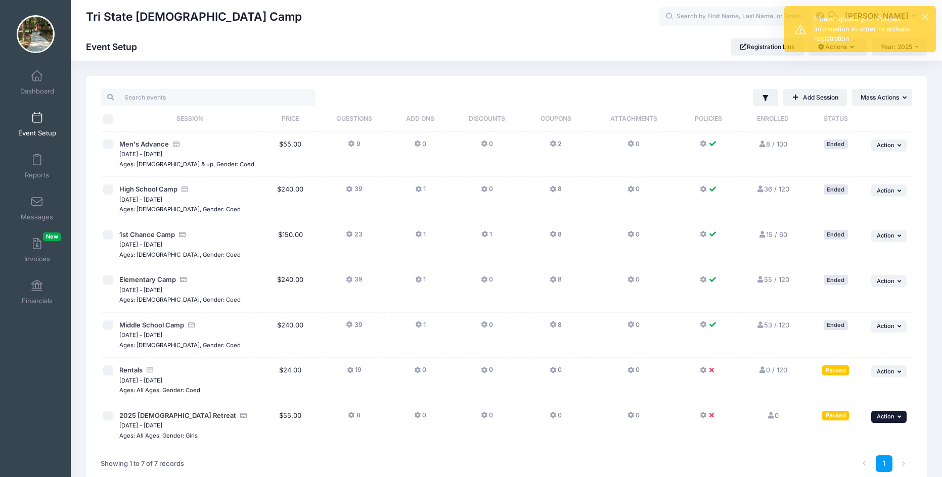
click at [895, 417] on button "... Action" at bounding box center [888, 417] width 35 height 12
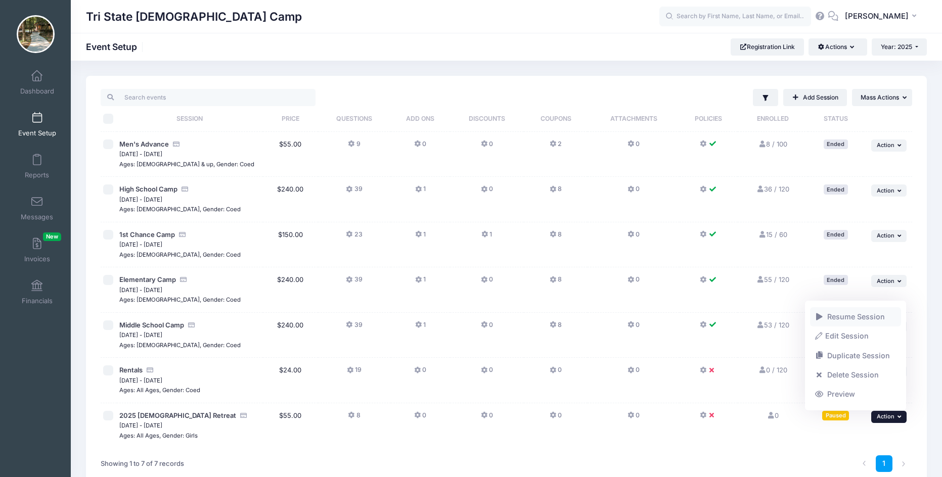
click at [842, 319] on link "Resume Session" at bounding box center [855, 316] width 91 height 19
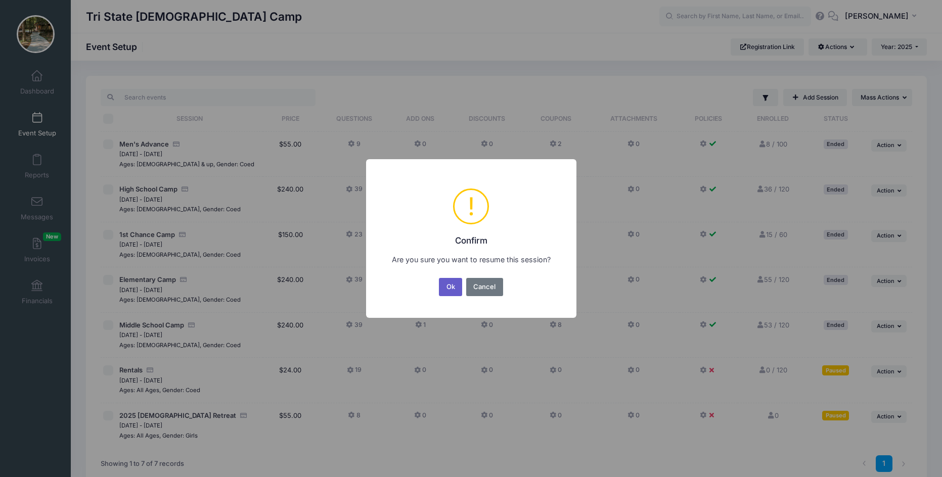
click at [453, 292] on button "Ok" at bounding box center [450, 287] width 23 height 18
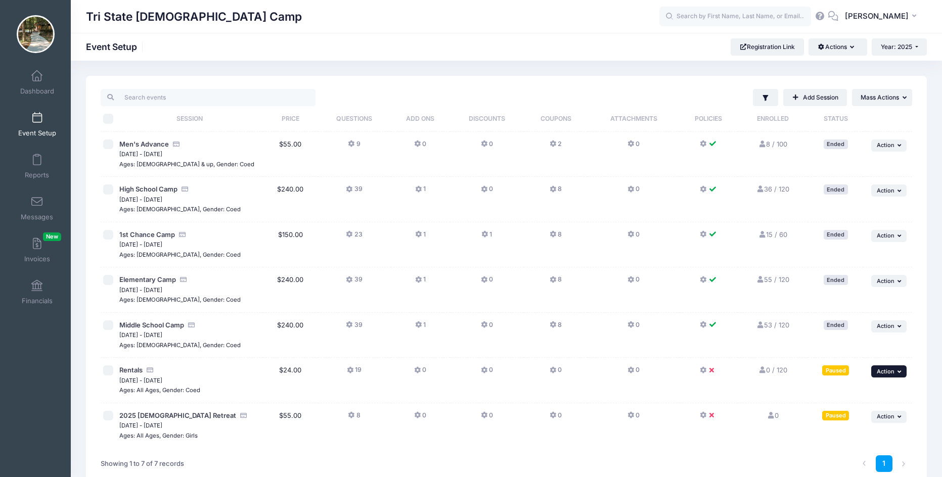
click at [884, 372] on span "Action" at bounding box center [885, 371] width 18 height 7
click at [829, 276] on link "Resume Session" at bounding box center [855, 271] width 91 height 19
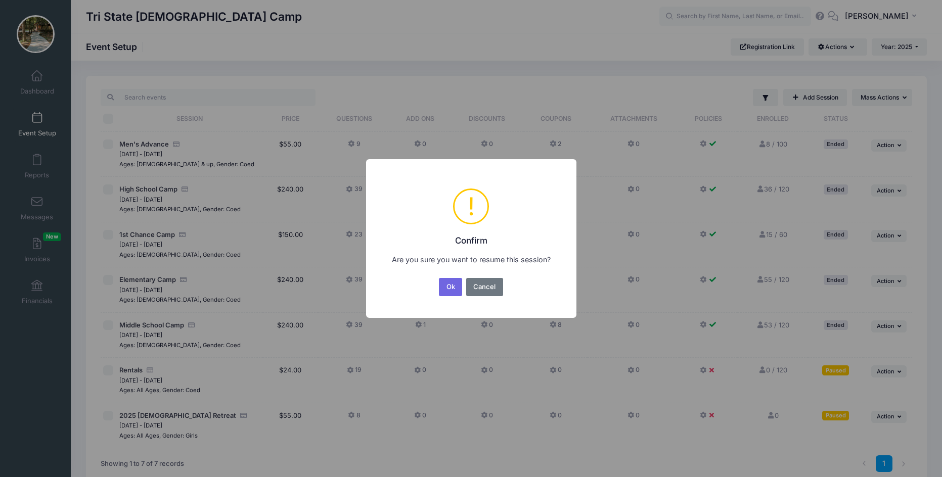
drag, startPoint x: 448, startPoint y: 287, endPoint x: 483, endPoint y: 252, distance: 49.7
click at [449, 287] on button "Ok" at bounding box center [450, 287] width 23 height 18
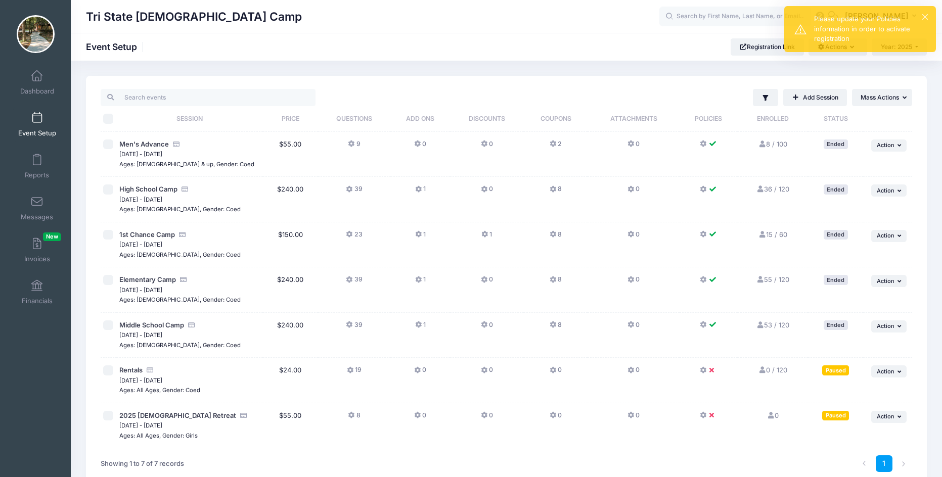
click at [37, 121] on span at bounding box center [37, 118] width 0 height 11
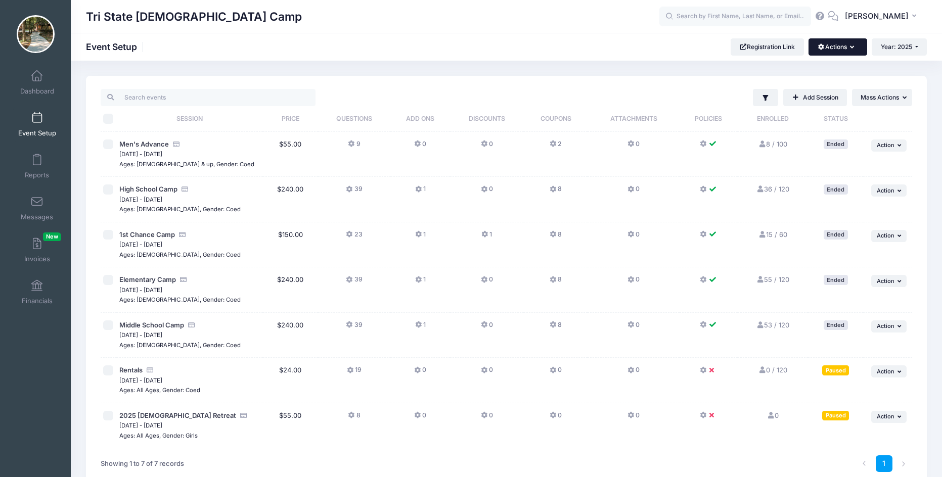
click at [849, 48] on button "Actions" at bounding box center [837, 46] width 58 height 17
click at [784, 77] on link "Manage Registration Links" at bounding box center [803, 71] width 117 height 19
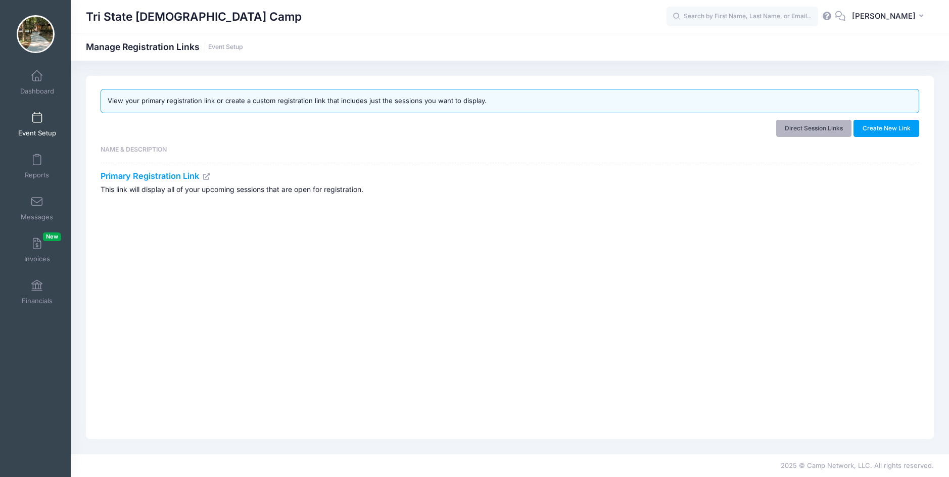
click at [811, 130] on link "Direct Session Links" at bounding box center [814, 128] width 76 height 17
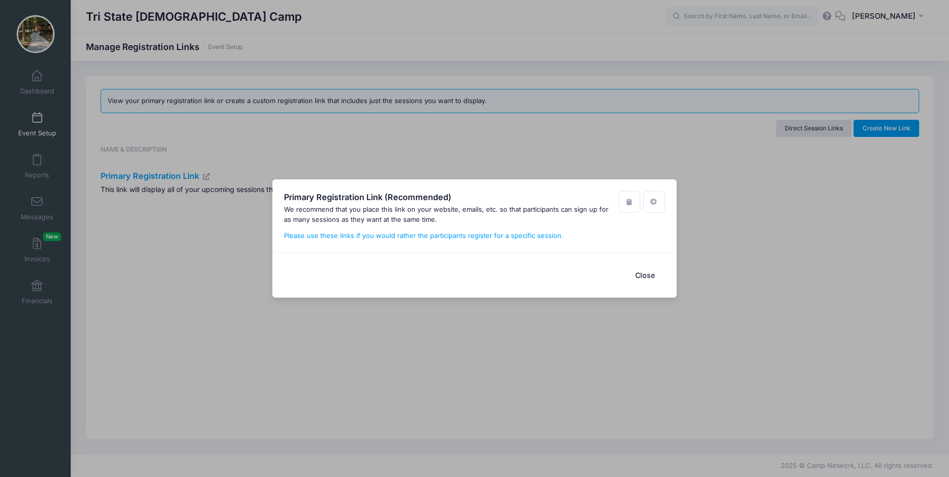
click at [644, 276] on button "Close" at bounding box center [645, 275] width 40 height 22
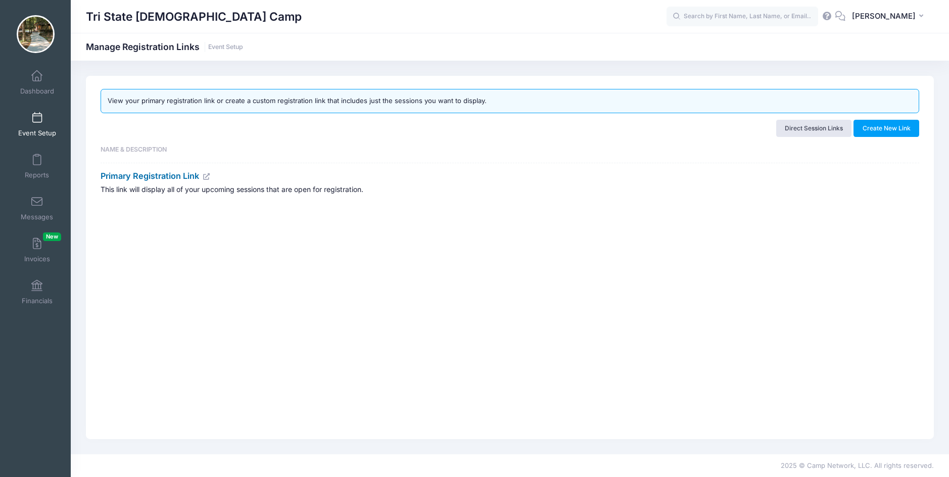
click at [157, 175] on link "Primary Registration Link" at bounding box center [156, 176] width 110 height 10
click at [30, 81] on link "Dashboard" at bounding box center [37, 82] width 48 height 35
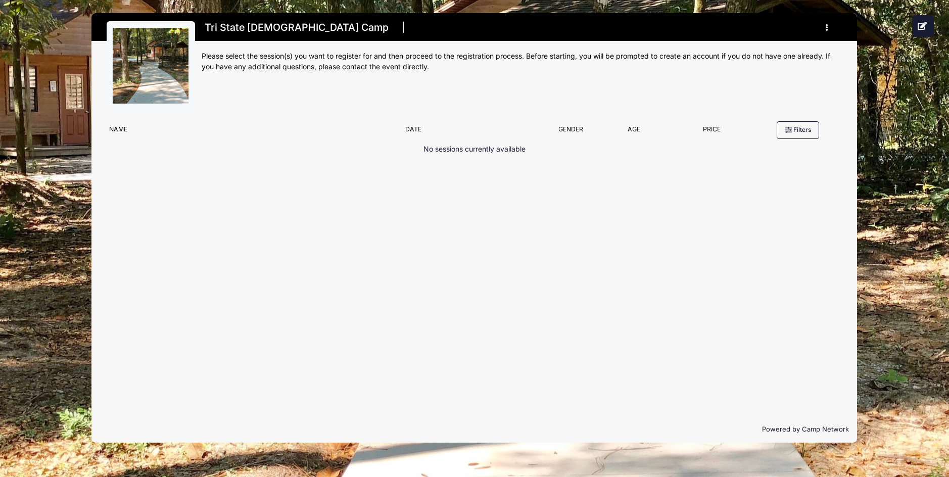
click at [826, 28] on icon "button" at bounding box center [830, 28] width 8 height 0
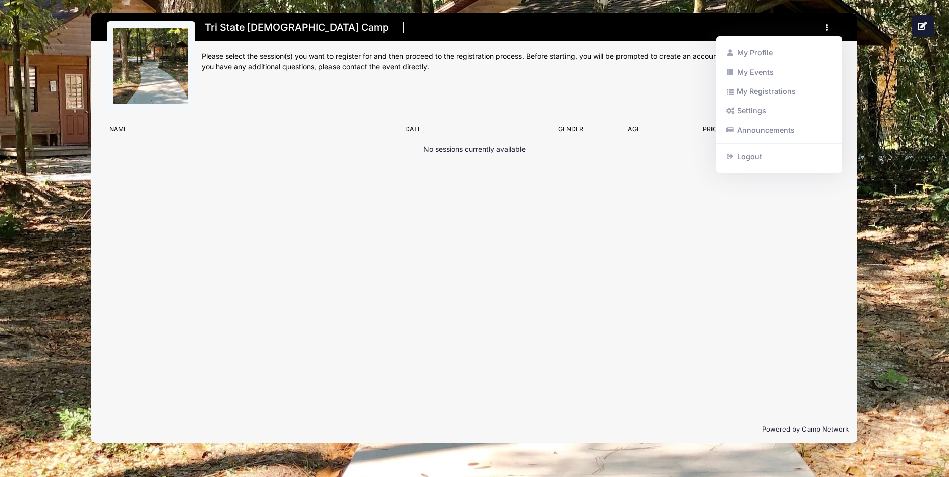
click at [879, 153] on div "Tri State Christian Camp Register My Profile My Events My Registrations" at bounding box center [474, 228] width 919 height 456
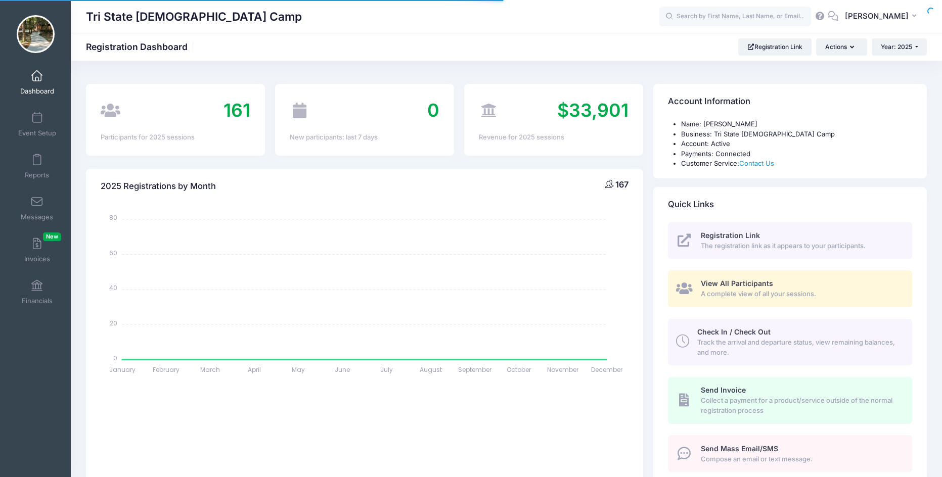
select select
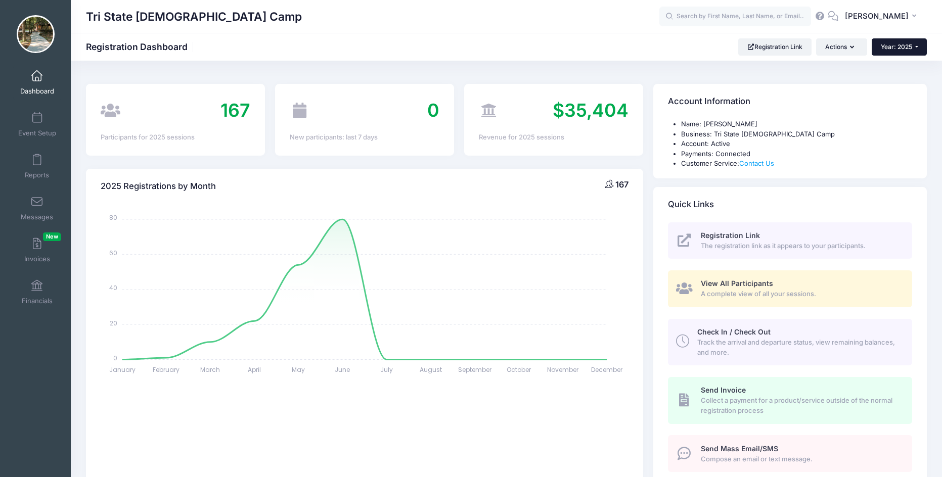
click at [909, 48] on span "Year: 2025" at bounding box center [895, 47] width 31 height 8
click at [894, 80] on link "Year: 2025" at bounding box center [904, 79] width 66 height 13
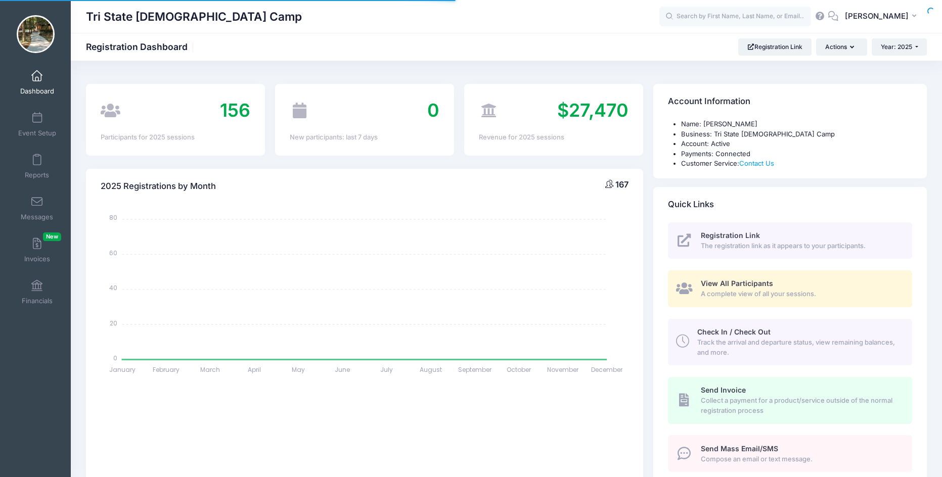
select select
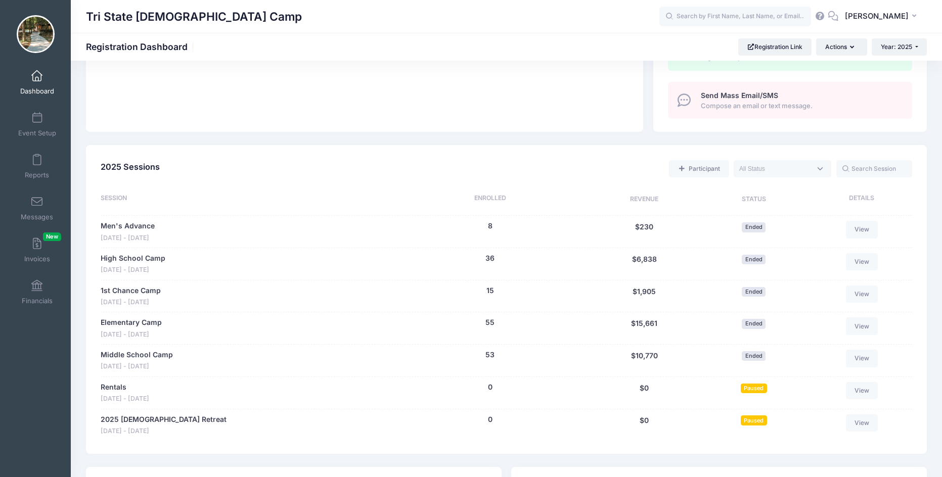
scroll to position [354, 0]
click at [143, 420] on link "2025 [DEMOGRAPHIC_DATA] Retreat" at bounding box center [164, 419] width 126 height 11
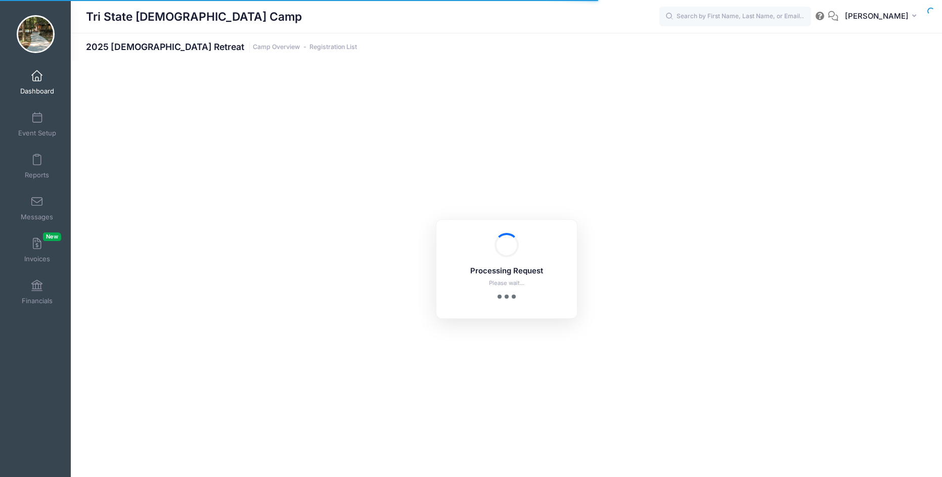
select select "10"
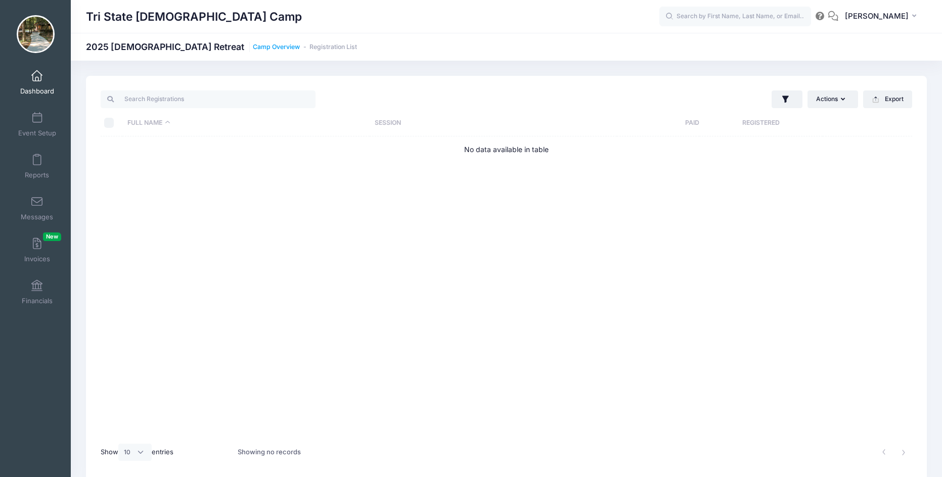
click at [253, 49] on link "Camp Overview" at bounding box center [276, 47] width 47 height 8
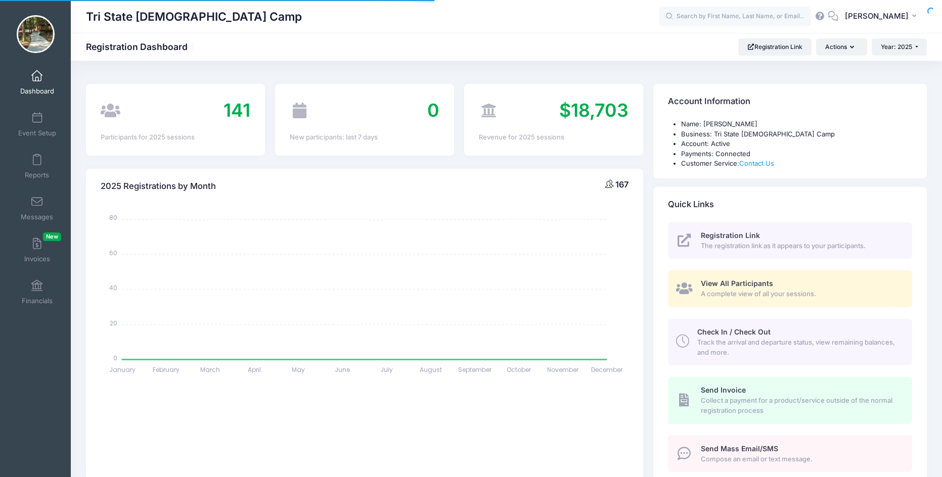
select select
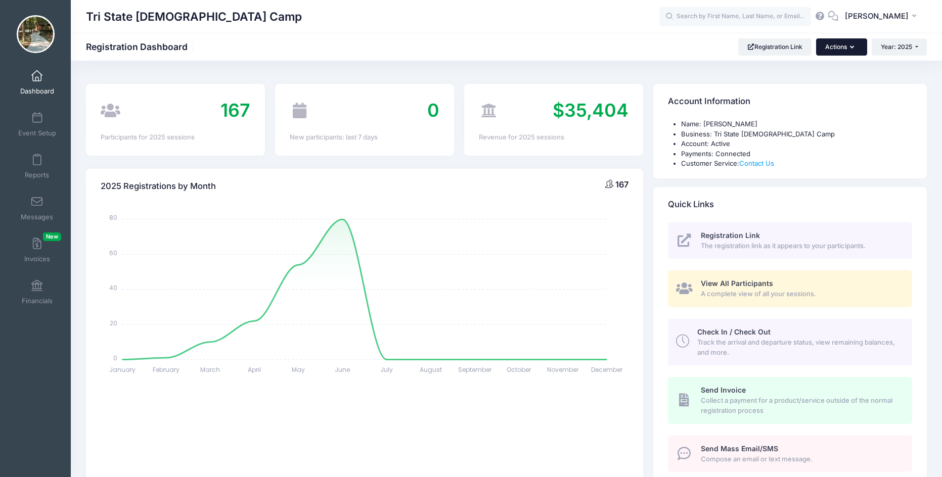
click at [850, 48] on icon "button" at bounding box center [854, 48] width 8 height 0
click at [764, 49] on link "Registration Link" at bounding box center [774, 46] width 73 height 17
click at [825, 17] on icon at bounding box center [819, 16] width 11 height 7
click at [850, 48] on icon "button" at bounding box center [854, 48] width 8 height 0
click at [27, 120] on link "Event Setup" at bounding box center [37, 124] width 48 height 35
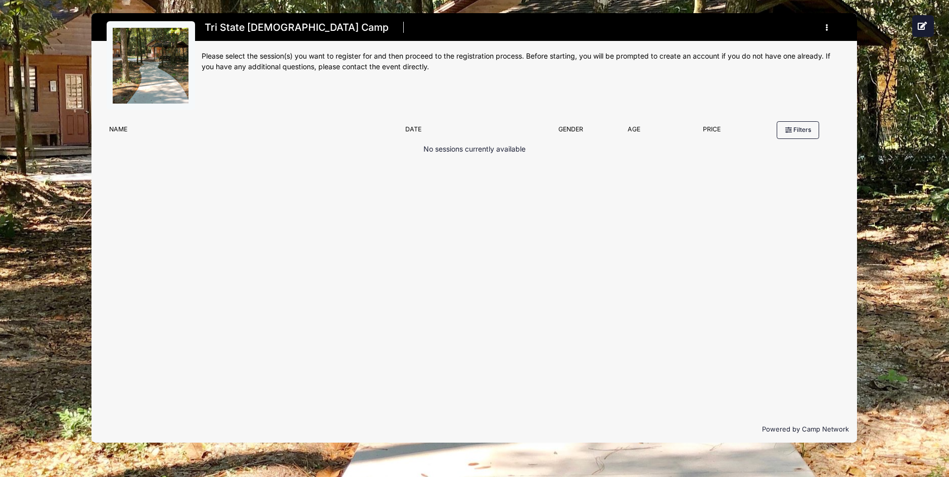
click at [472, 149] on p "No sessions currently available" at bounding box center [475, 149] width 102 height 11
drag, startPoint x: 133, startPoint y: 133, endPoint x: 173, endPoint y: 98, distance: 53.3
click at [136, 130] on div "Name" at bounding box center [252, 132] width 296 height 14
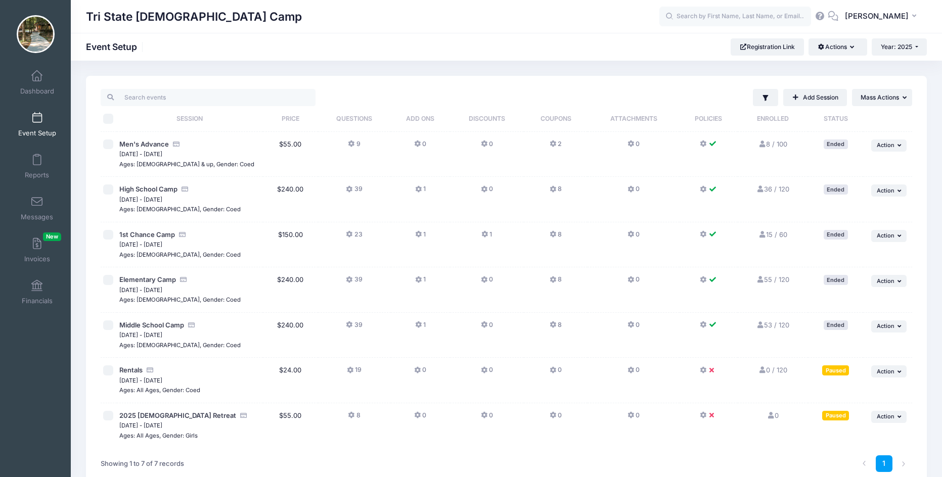
click at [701, 415] on icon at bounding box center [703, 415] width 8 height 0
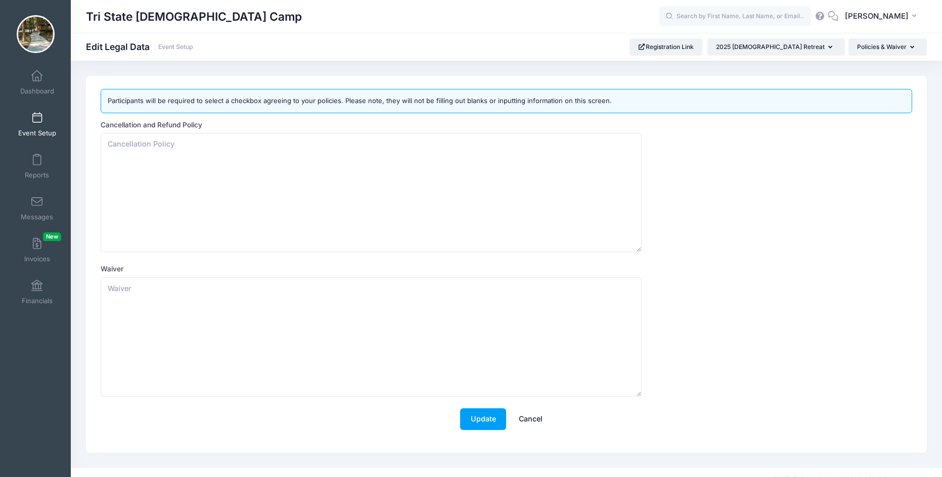
click at [521, 417] on link "Cancel" at bounding box center [530, 419] width 44 height 22
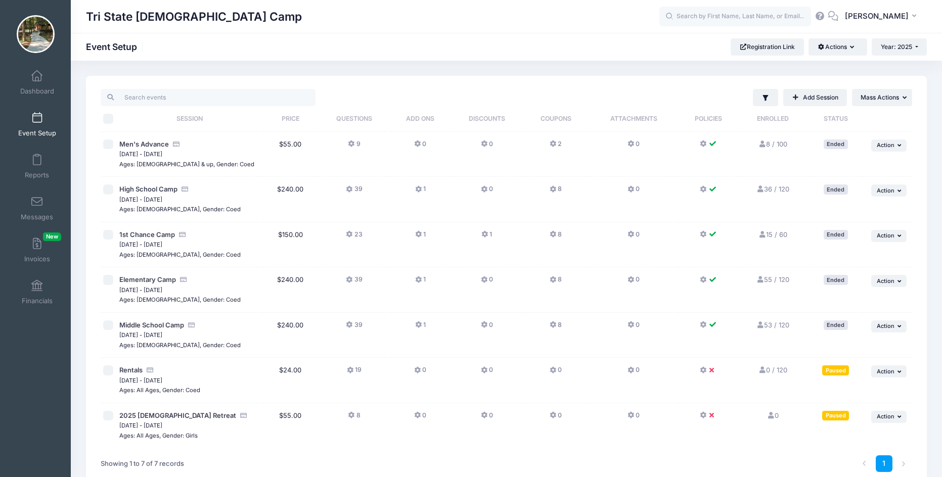
click at [709, 415] on icon at bounding box center [713, 415] width 8 height 0
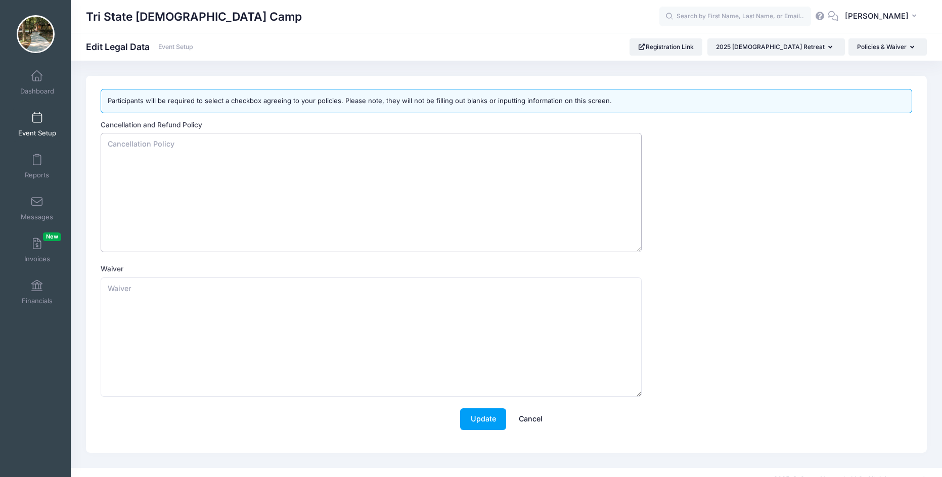
click at [116, 140] on textarea "Cancellation and Refund Policy" at bounding box center [371, 192] width 541 height 119
click at [442, 144] on textarea "Should I need to cancel my reservation for any reason, I must cancel no later t…" at bounding box center [371, 192] width 541 height 119
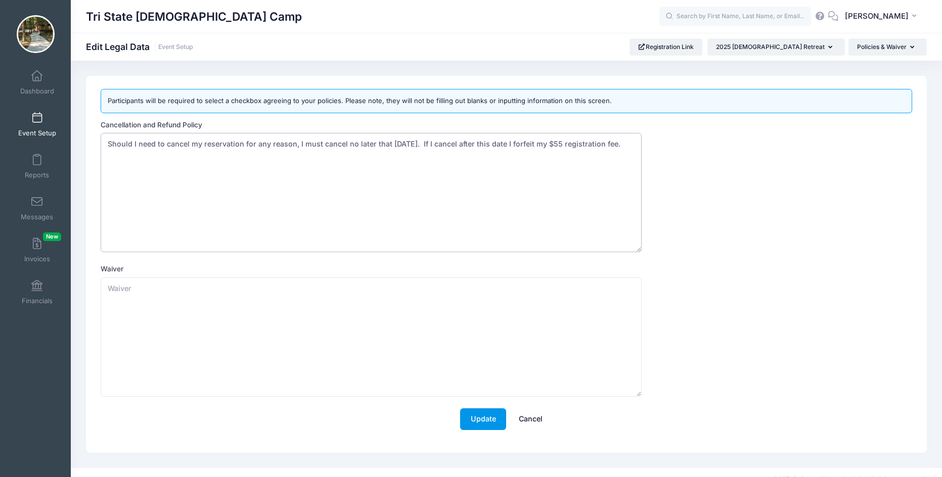
type textarea "Should I need to cancel my reservation for any reason, I must cancel no later t…"
click at [488, 417] on button "Update" at bounding box center [483, 419] width 46 height 22
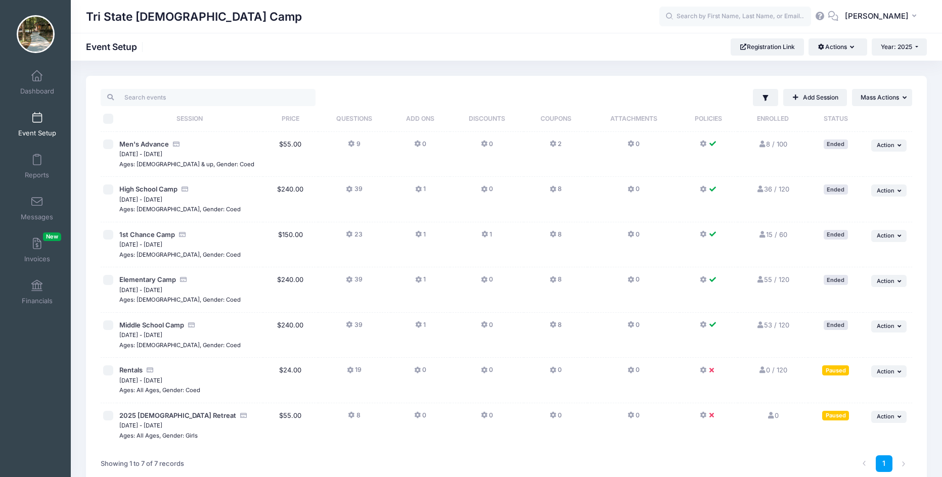
click at [837, 416] on div "Paused" at bounding box center [835, 416] width 27 height 10
click at [891, 413] on span "Action" at bounding box center [885, 416] width 18 height 7
click at [844, 318] on link "Resume Session" at bounding box center [855, 316] width 91 height 19
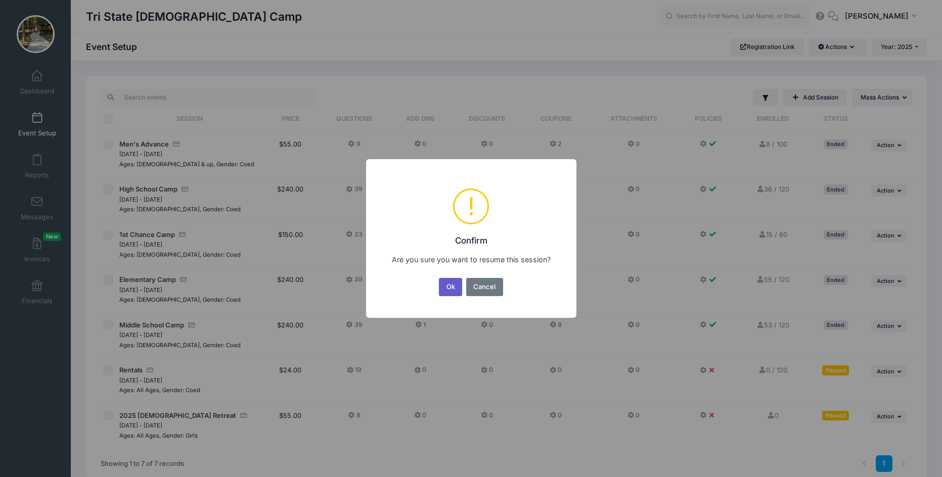
click at [446, 289] on button "Ok" at bounding box center [450, 287] width 23 height 18
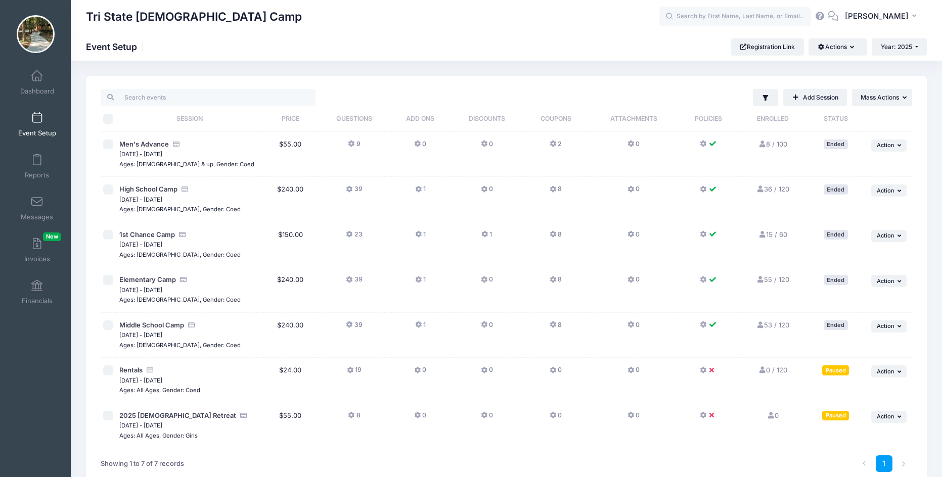
click at [702, 415] on icon at bounding box center [703, 415] width 8 height 0
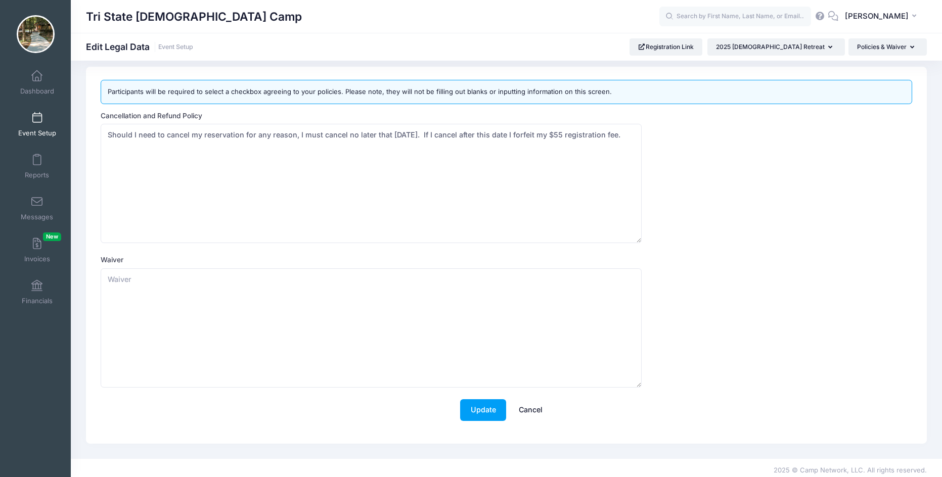
scroll to position [14, 0]
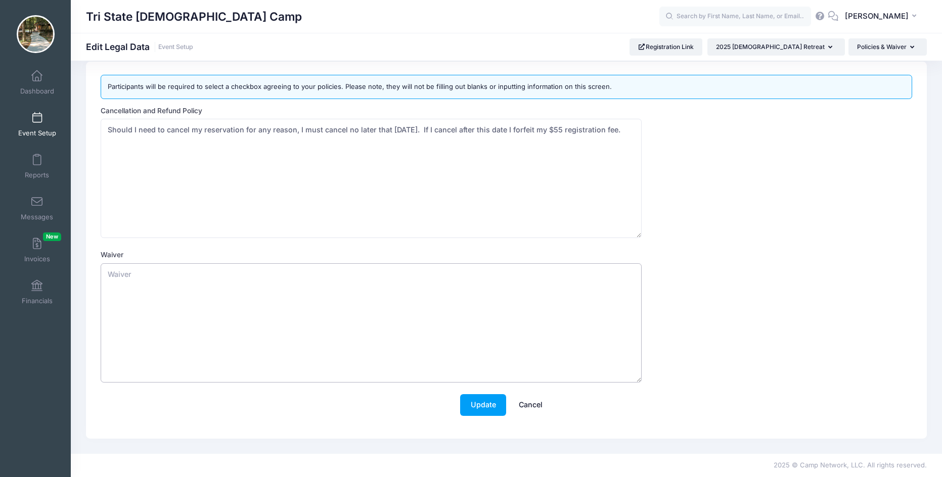
click at [124, 277] on textarea "Waiver" at bounding box center [371, 322] width 541 height 119
click at [205, 273] on textarea "I agree that I will not hold TriSate Christian Camp responsible for any injury …" at bounding box center [371, 322] width 541 height 119
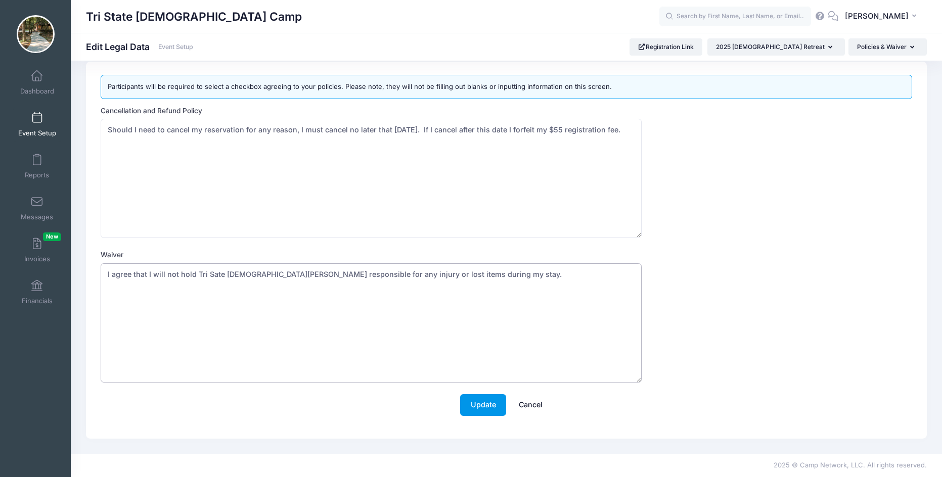
type textarea "I agree that I will not hold Tri Sate Christian Camp responsible for any injury…"
click at [489, 404] on button "Update" at bounding box center [483, 405] width 46 height 22
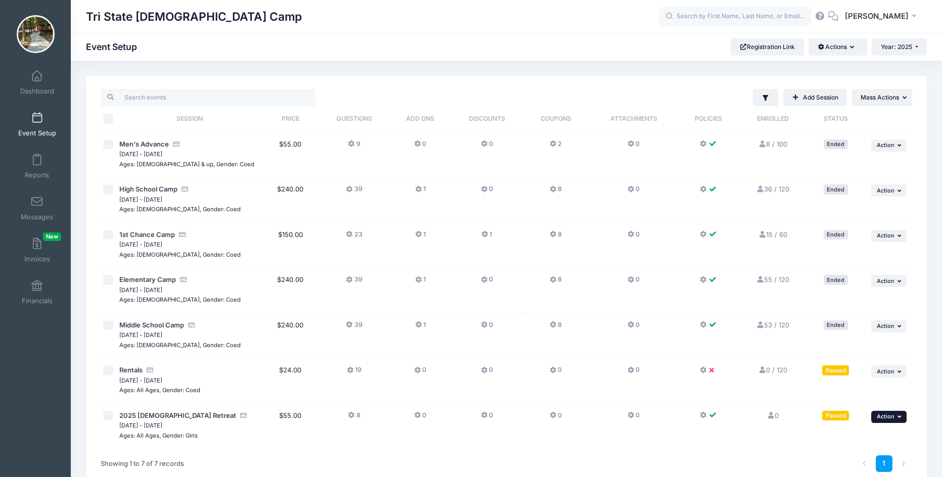
click at [895, 417] on button "... Action" at bounding box center [888, 417] width 35 height 12
click at [836, 319] on link "Resume Session" at bounding box center [855, 316] width 91 height 19
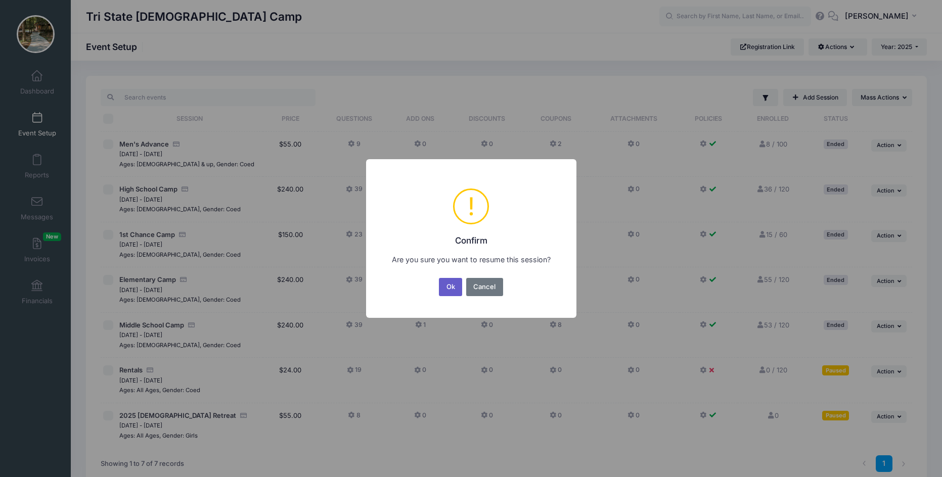
click at [447, 287] on button "Ok" at bounding box center [450, 287] width 23 height 18
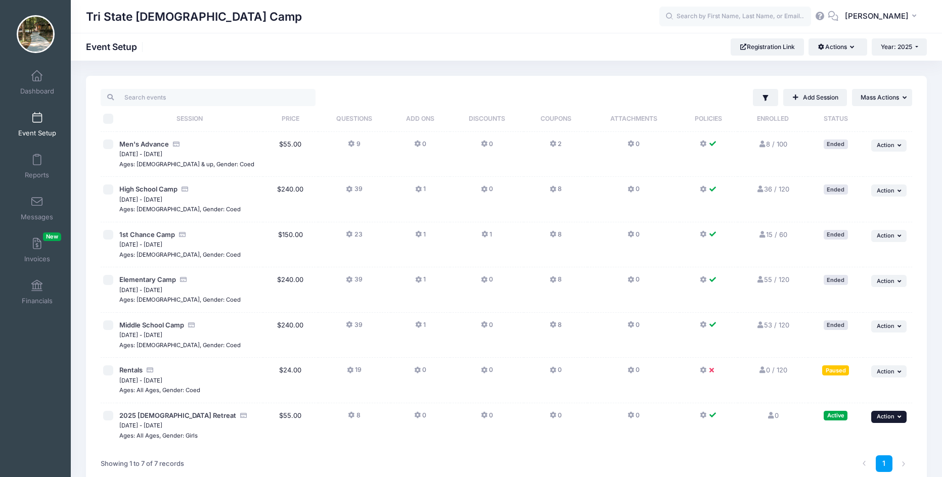
click at [897, 413] on button "... Action" at bounding box center [888, 417] width 35 height 12
click at [675, 446] on td "0" at bounding box center [633, 425] width 92 height 45
click at [748, 48] on link "Registration Link" at bounding box center [766, 46] width 73 height 17
click at [850, 42] on button "Actions" at bounding box center [837, 46] width 58 height 17
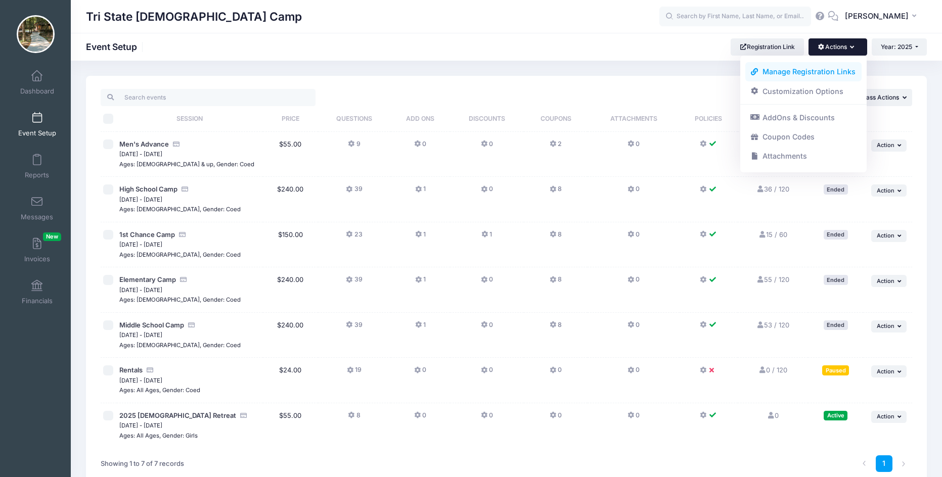
click at [792, 69] on link "Manage Registration Links" at bounding box center [803, 71] width 117 height 19
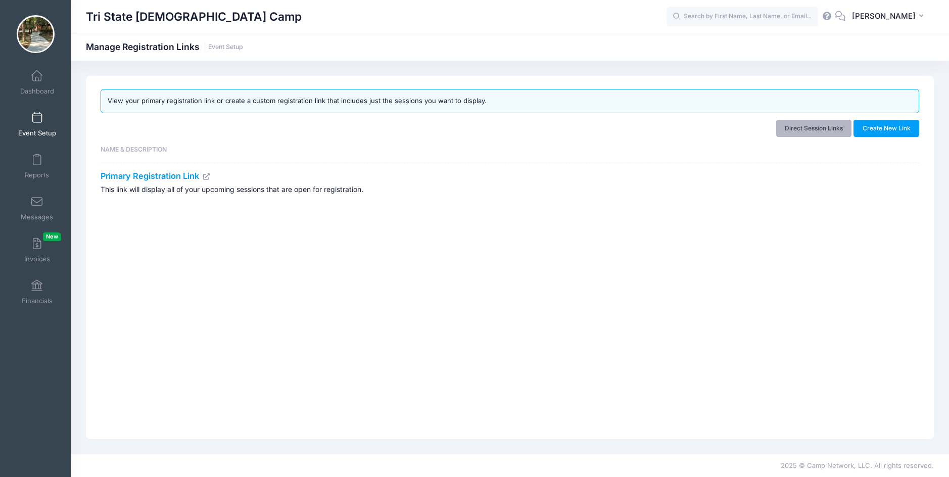
click at [804, 131] on link "Direct Session Links" at bounding box center [814, 128] width 76 height 17
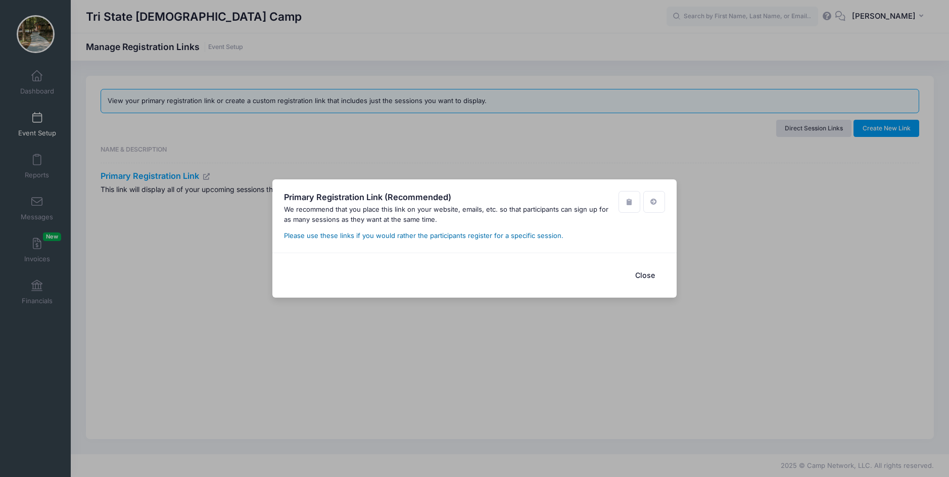
click at [498, 237] on link "Please use these links if you would rather the participants register for a spec…" at bounding box center [423, 235] width 279 height 8
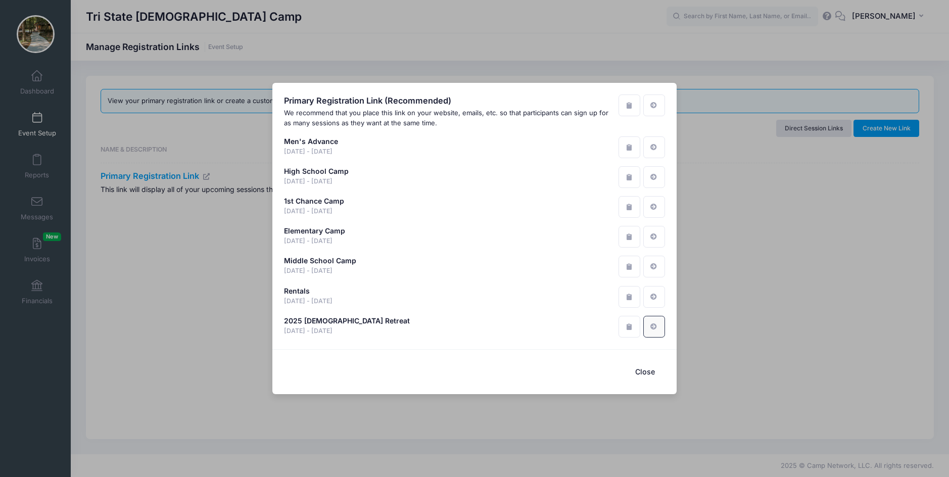
click at [652, 326] on icon at bounding box center [654, 326] width 8 height 7
click at [350, 324] on div "2025 [DEMOGRAPHIC_DATA] Retreat" at bounding box center [347, 321] width 126 height 11
click at [343, 324] on div "2025 Ladies Retreat" at bounding box center [347, 321] width 126 height 11
drag, startPoint x: 322, startPoint y: 326, endPoint x: 316, endPoint y: 320, distance: 8.9
click at [316, 320] on div "2025 [DEMOGRAPHIC_DATA] Retreat" at bounding box center [347, 321] width 126 height 11
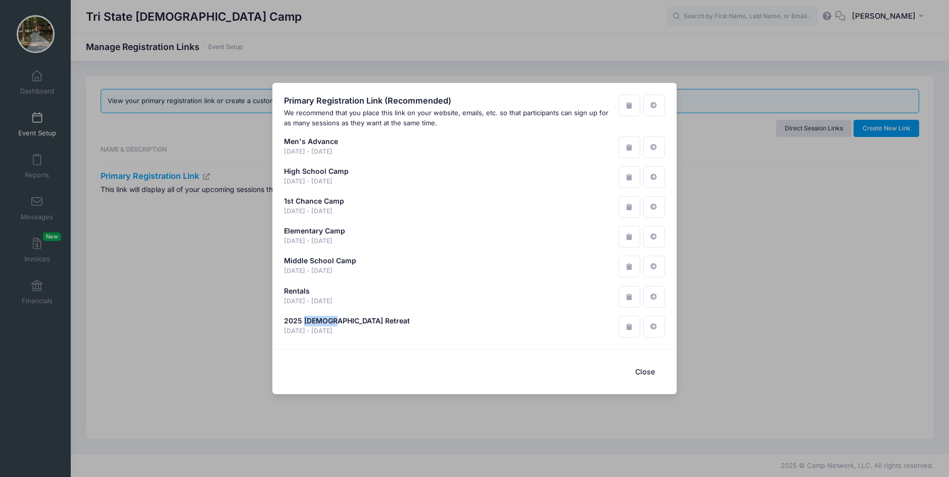
click at [316, 320] on div "2025 [DEMOGRAPHIC_DATA] Retreat" at bounding box center [347, 321] width 126 height 11
click at [378, 324] on div "2025 Ladies Retreat Sep 26 - Sep 27, 2025" at bounding box center [475, 327] width 382 height 22
click at [696, 299] on div "Primary Registration Link (Recommended) We recommend that you place this link o…" at bounding box center [474, 238] width 949 height 477
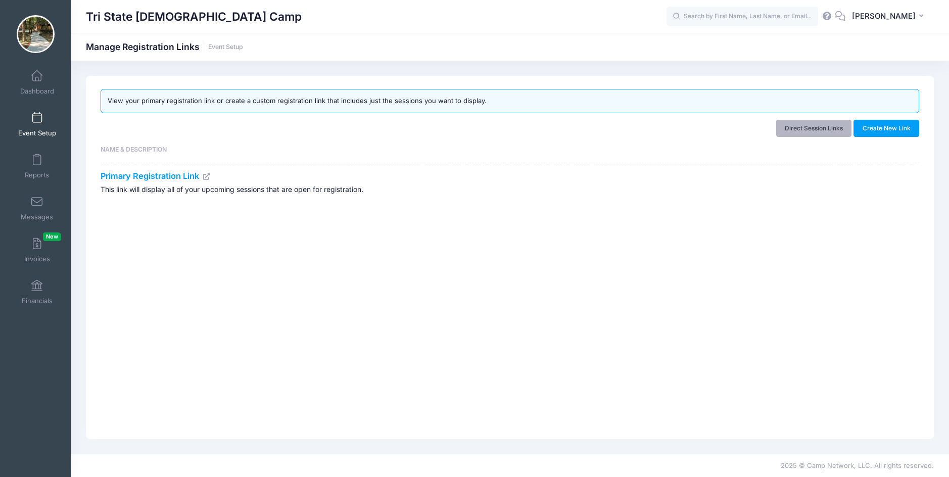
click at [796, 130] on link "Direct Session Links" at bounding box center [814, 128] width 76 height 17
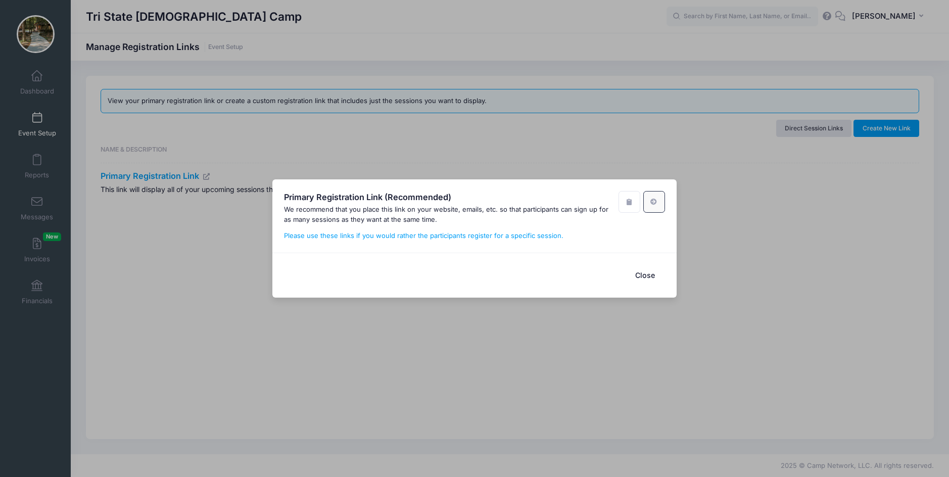
click at [661, 200] on link at bounding box center [654, 202] width 22 height 22
click at [435, 235] on link "Please use these links if you would rather the participants register for a spec…" at bounding box center [423, 235] width 279 height 8
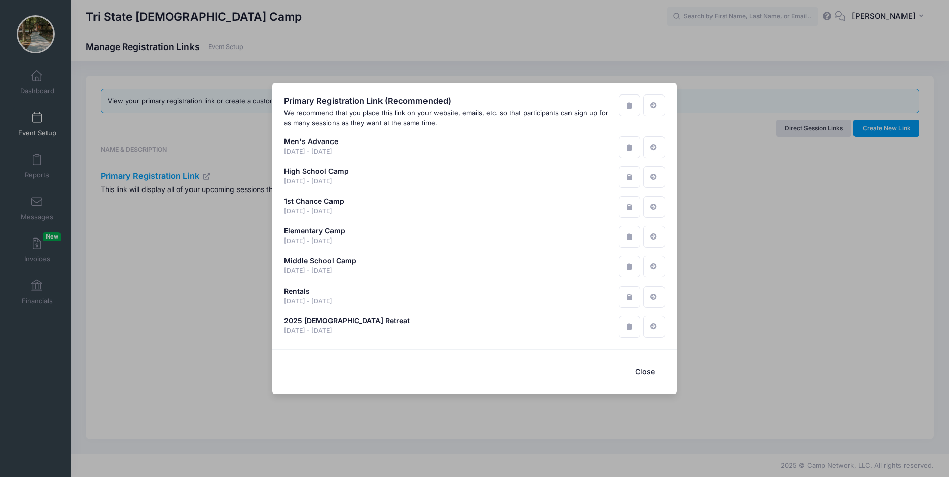
drag, startPoint x: 316, startPoint y: 319, endPoint x: 525, endPoint y: 339, distance: 209.2
click at [522, 339] on div "Primary Registration Link (Recommended) We recommend that you place this link o…" at bounding box center [474, 216] width 404 height 266
click at [625, 327] on icon "button" at bounding box center [629, 326] width 8 height 7
drag, startPoint x: 640, startPoint y: 371, endPoint x: 571, endPoint y: 341, distance: 75.6
click at [640, 371] on button "Close" at bounding box center [645, 372] width 40 height 22
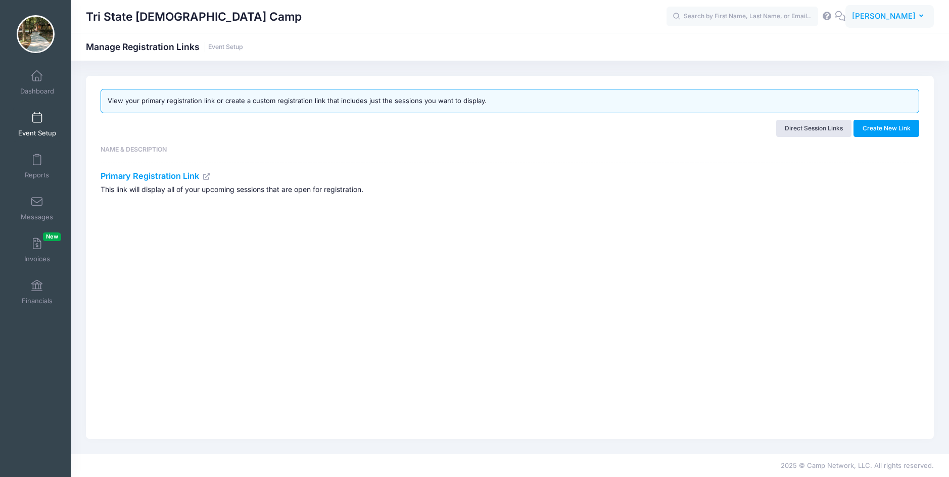
click at [905, 17] on span "Phil Steele" at bounding box center [884, 16] width 64 height 11
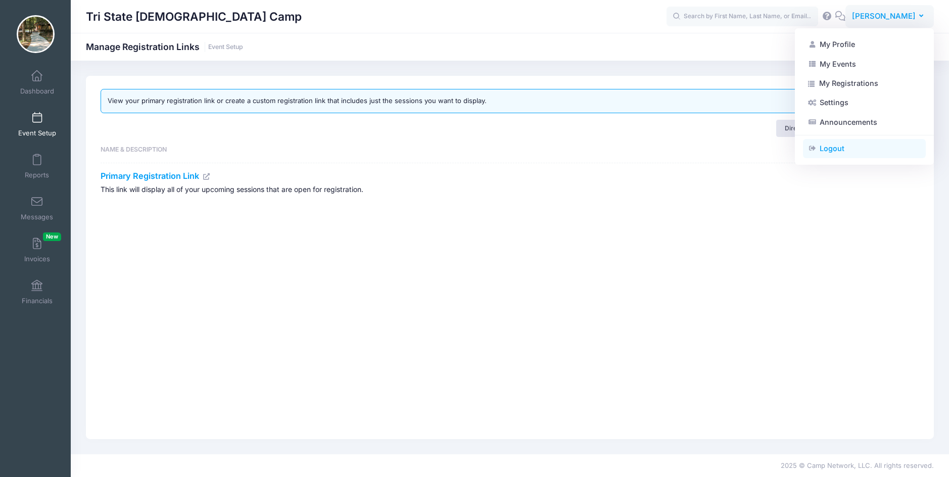
drag, startPoint x: 827, startPoint y: 150, endPoint x: 813, endPoint y: 150, distance: 14.2
click at [827, 150] on link "Logout" at bounding box center [864, 148] width 123 height 19
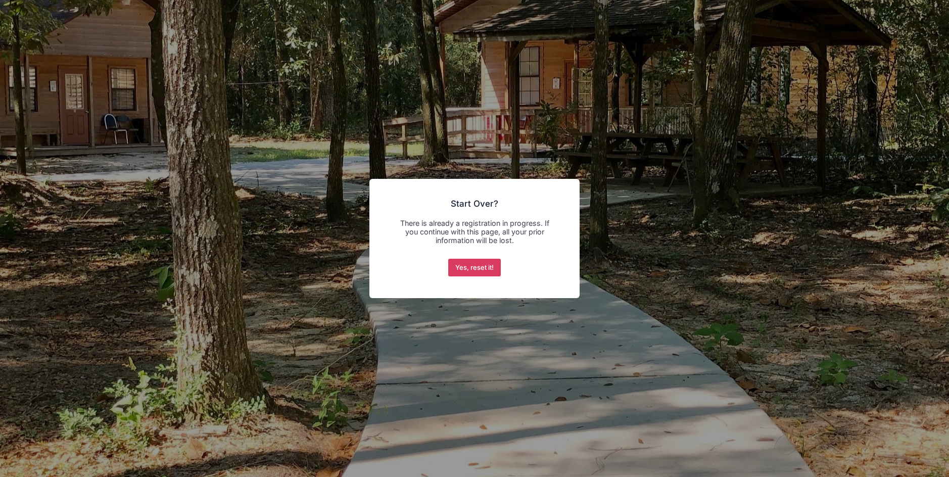
click at [481, 265] on button "Yes, reset it!" at bounding box center [474, 268] width 53 height 18
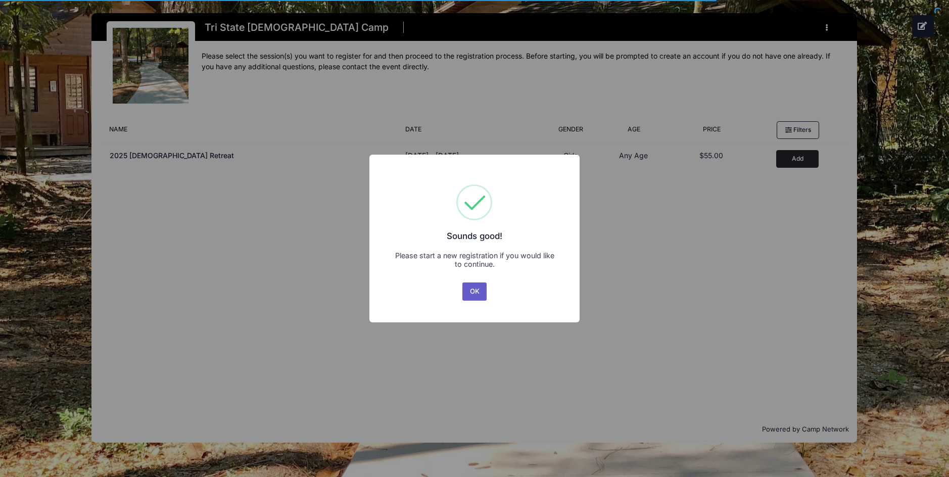
click at [473, 294] on button "OK" at bounding box center [474, 292] width 24 height 18
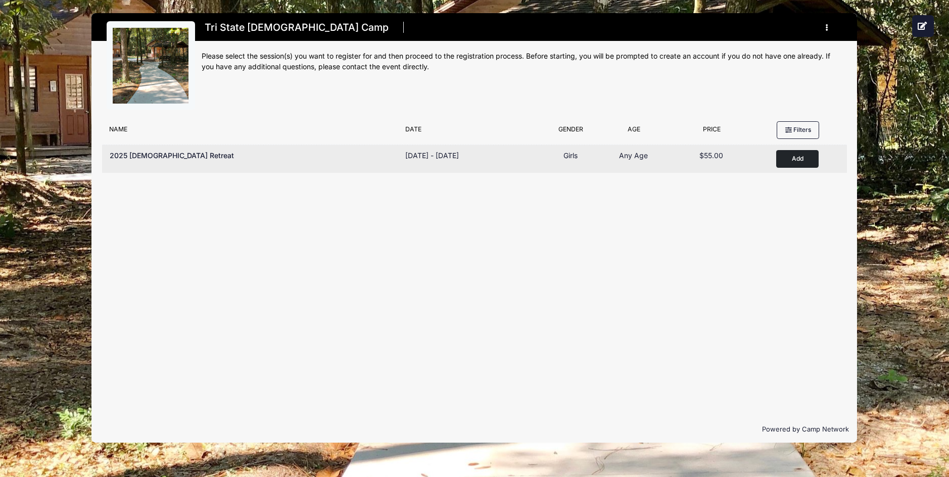
drag, startPoint x: 240, startPoint y: 160, endPoint x: 796, endPoint y: 159, distance: 556.4
click at [796, 159] on button "Add to Cart" at bounding box center [797, 159] width 42 height 18
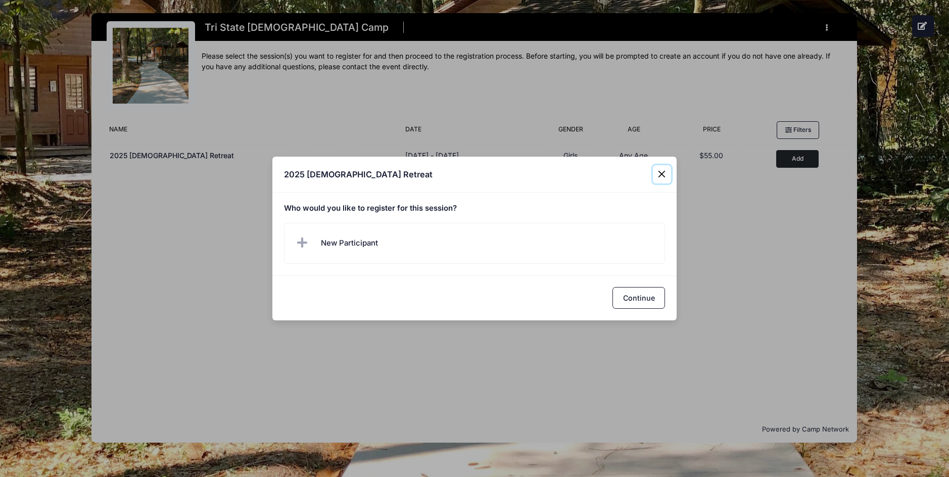
click at [662, 169] on button "Close" at bounding box center [662, 174] width 18 height 18
